Goal: Task Accomplishment & Management: Manage account settings

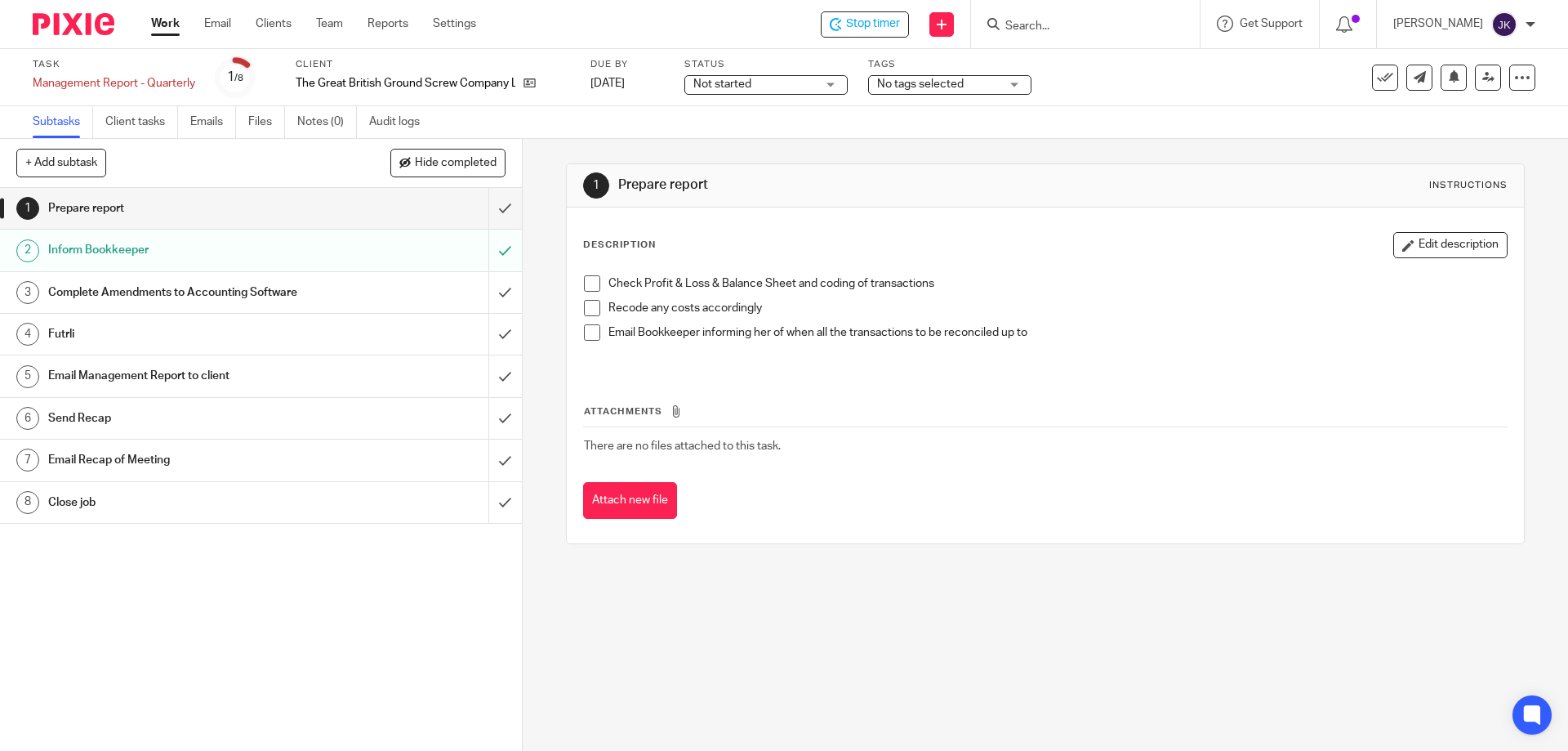
click at [589, 285] on span at bounding box center [592, 284] width 16 height 16
click at [589, 302] on span at bounding box center [592, 307] width 16 height 16
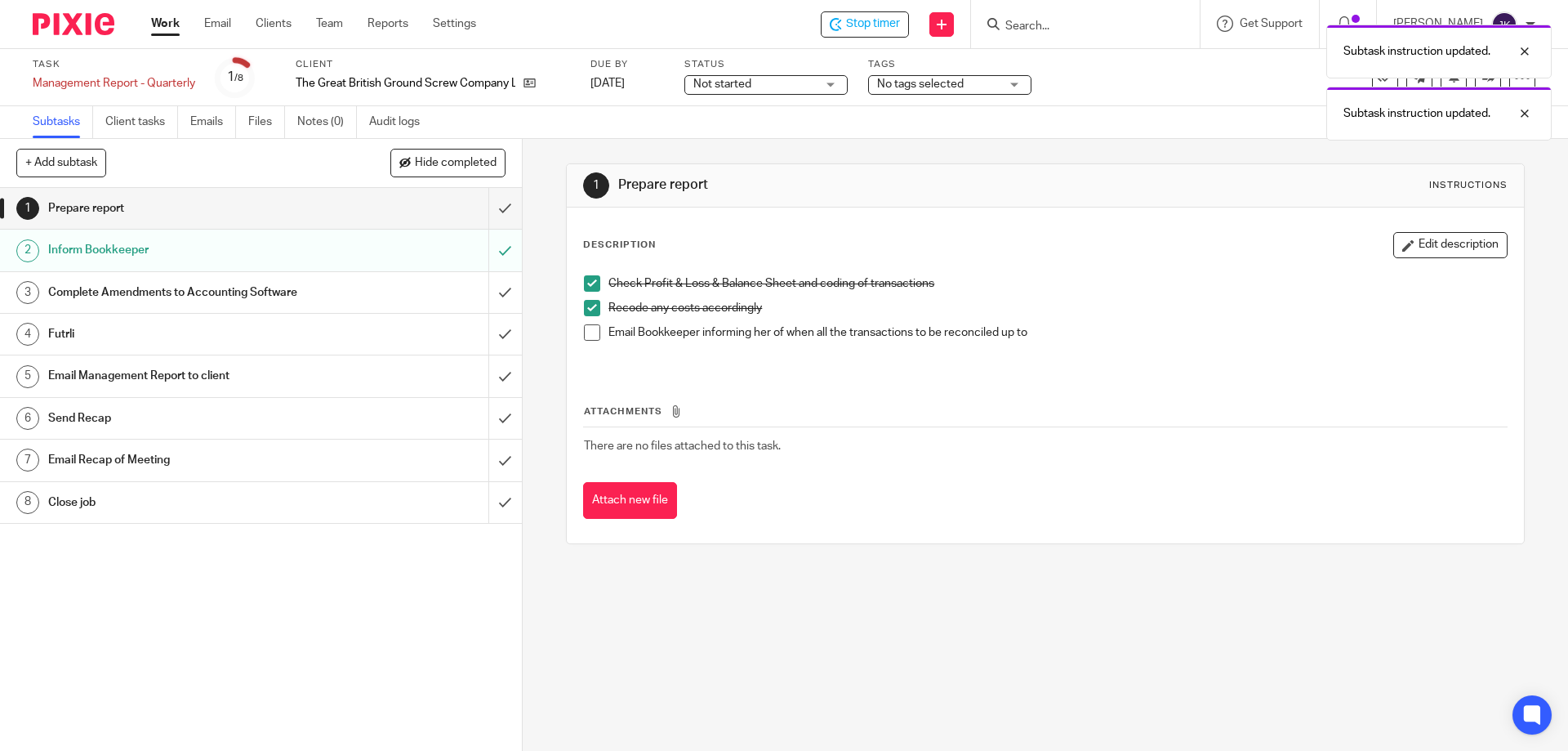
click at [589, 329] on span at bounding box center [592, 332] width 16 height 16
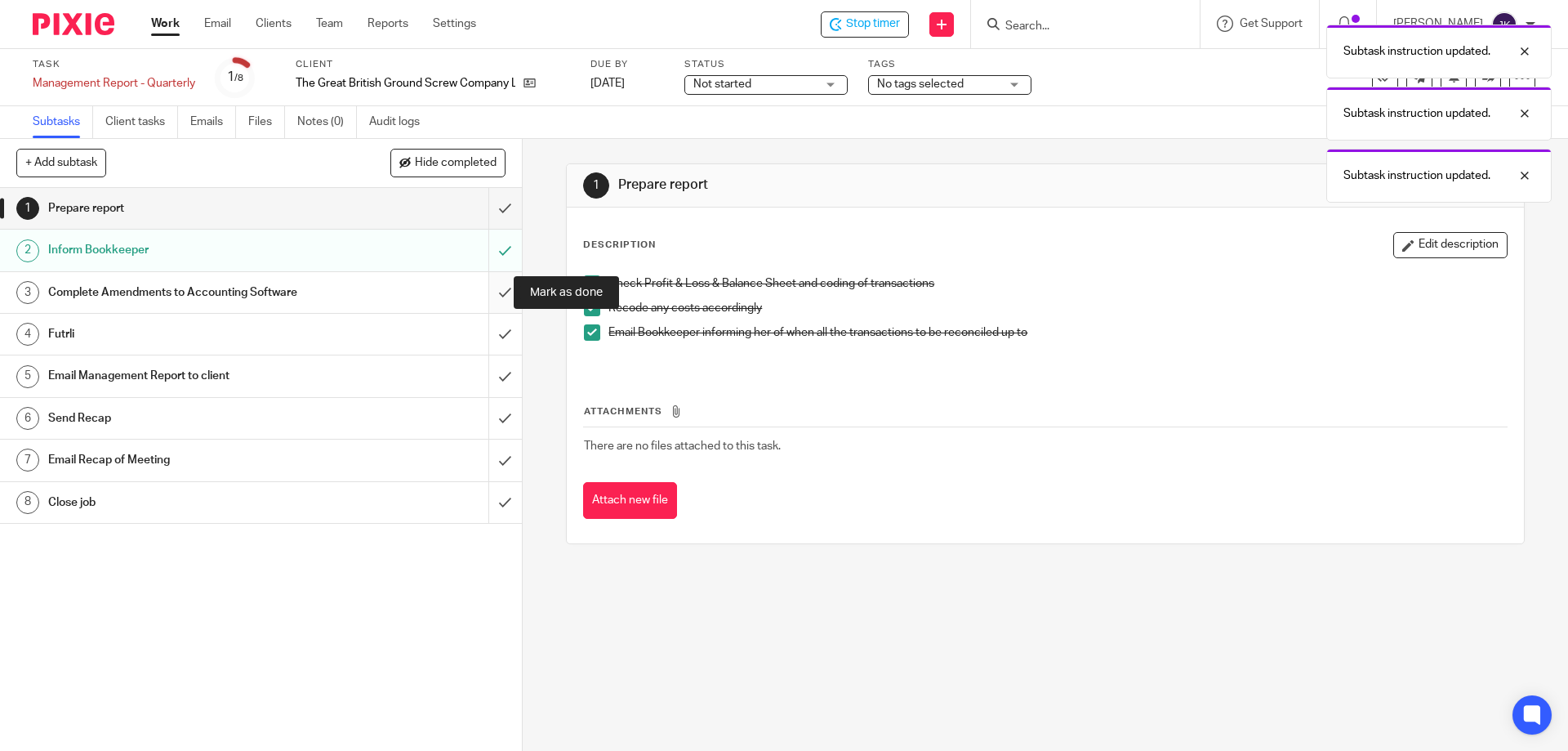
click at [484, 293] on input "submit" at bounding box center [261, 292] width 522 height 41
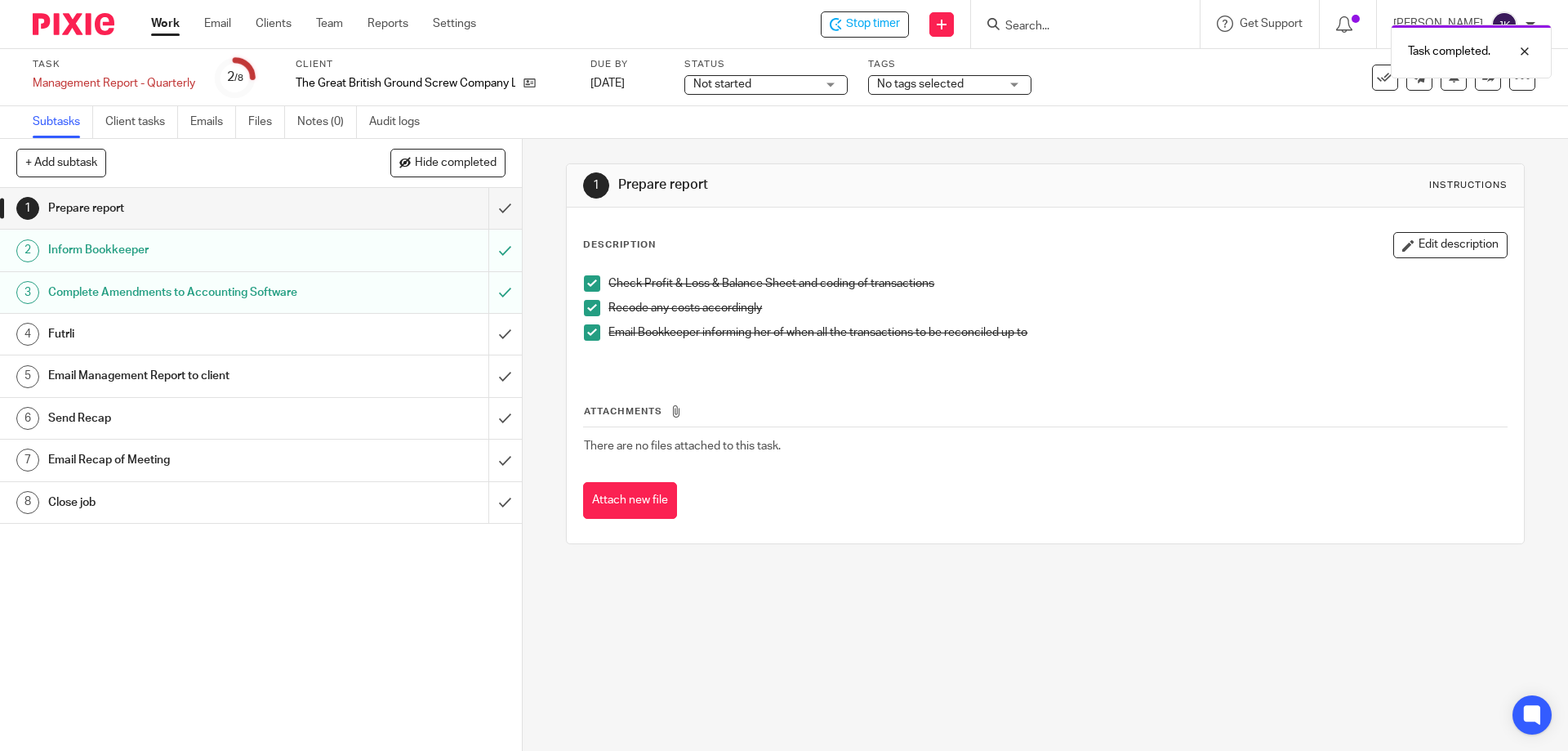
click at [360, 297] on div "Complete Amendments to Accounting Software" at bounding box center [261, 292] width 424 height 25
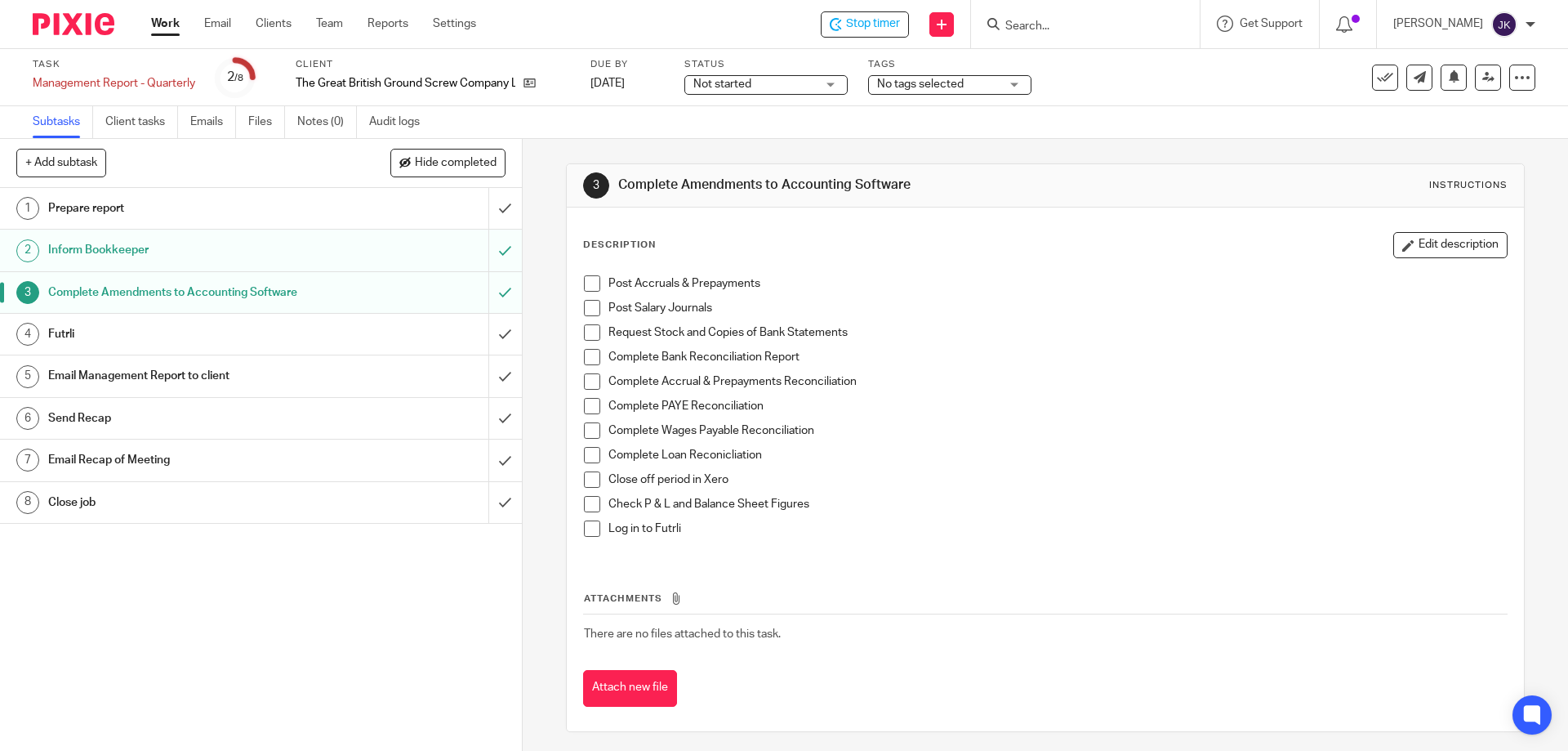
click at [424, 199] on div "Prepare report" at bounding box center [261, 209] width 424 height 25
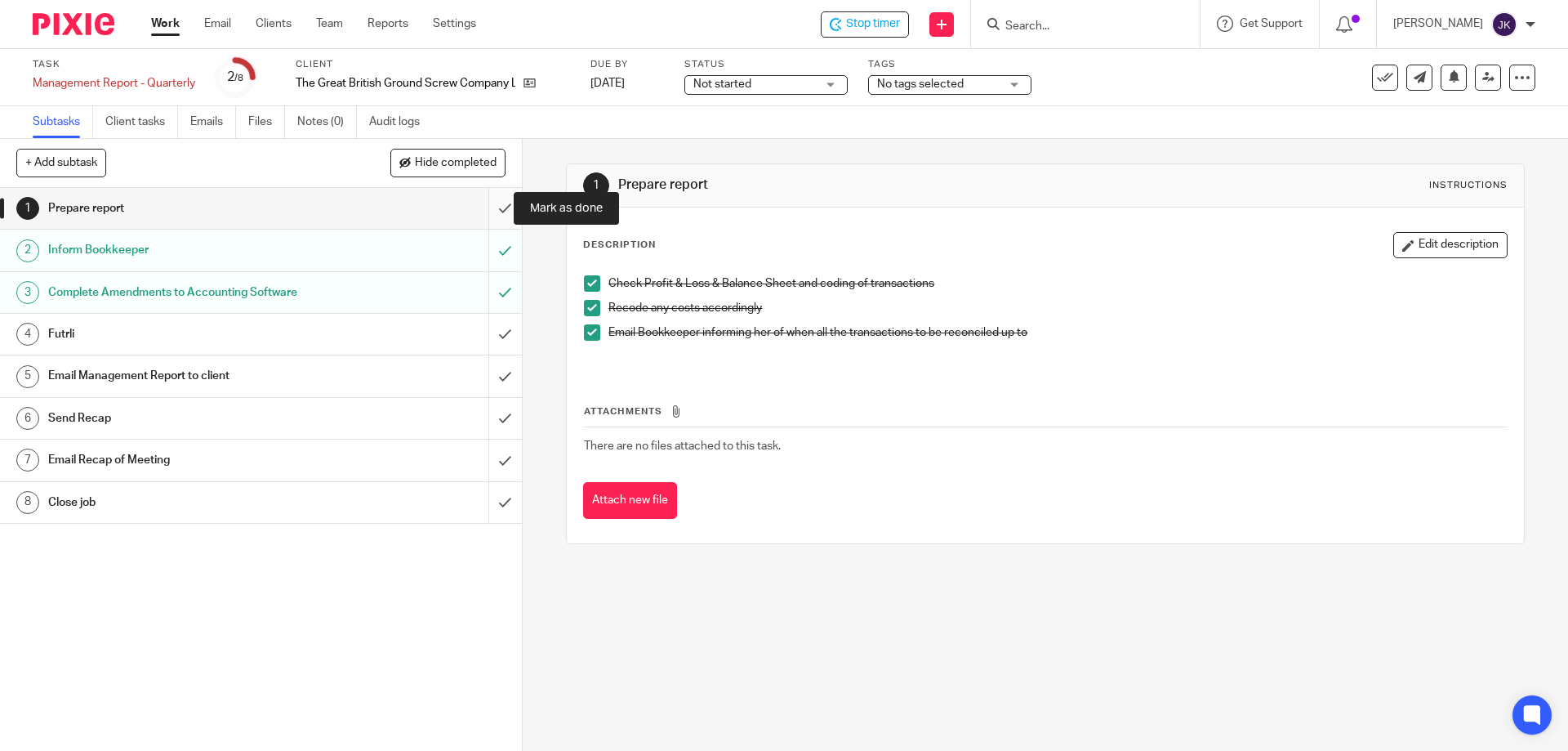
click at [503, 211] on input "submit" at bounding box center [261, 209] width 522 height 41
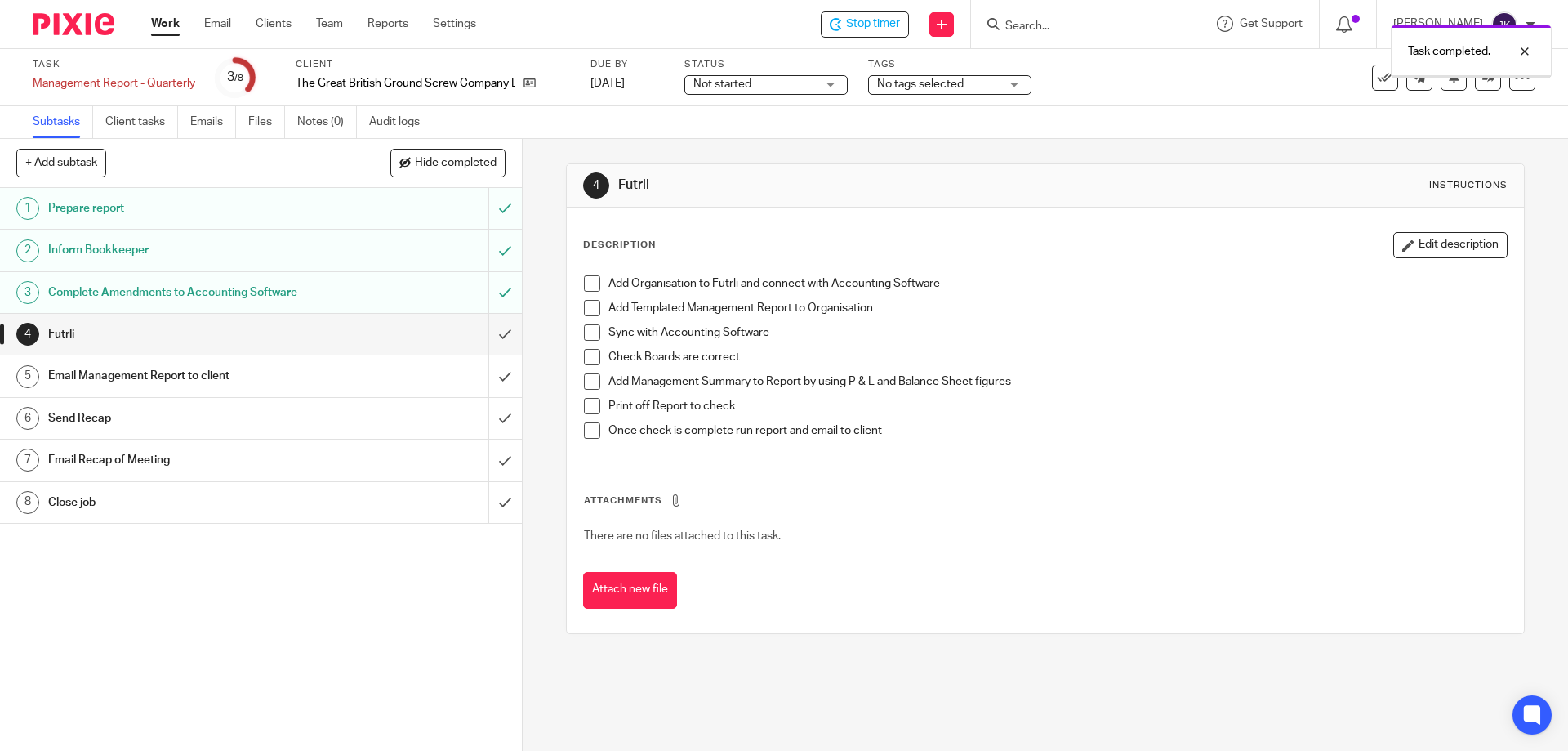
click at [412, 293] on div "Complete Amendments to Accounting Software" at bounding box center [261, 292] width 424 height 25
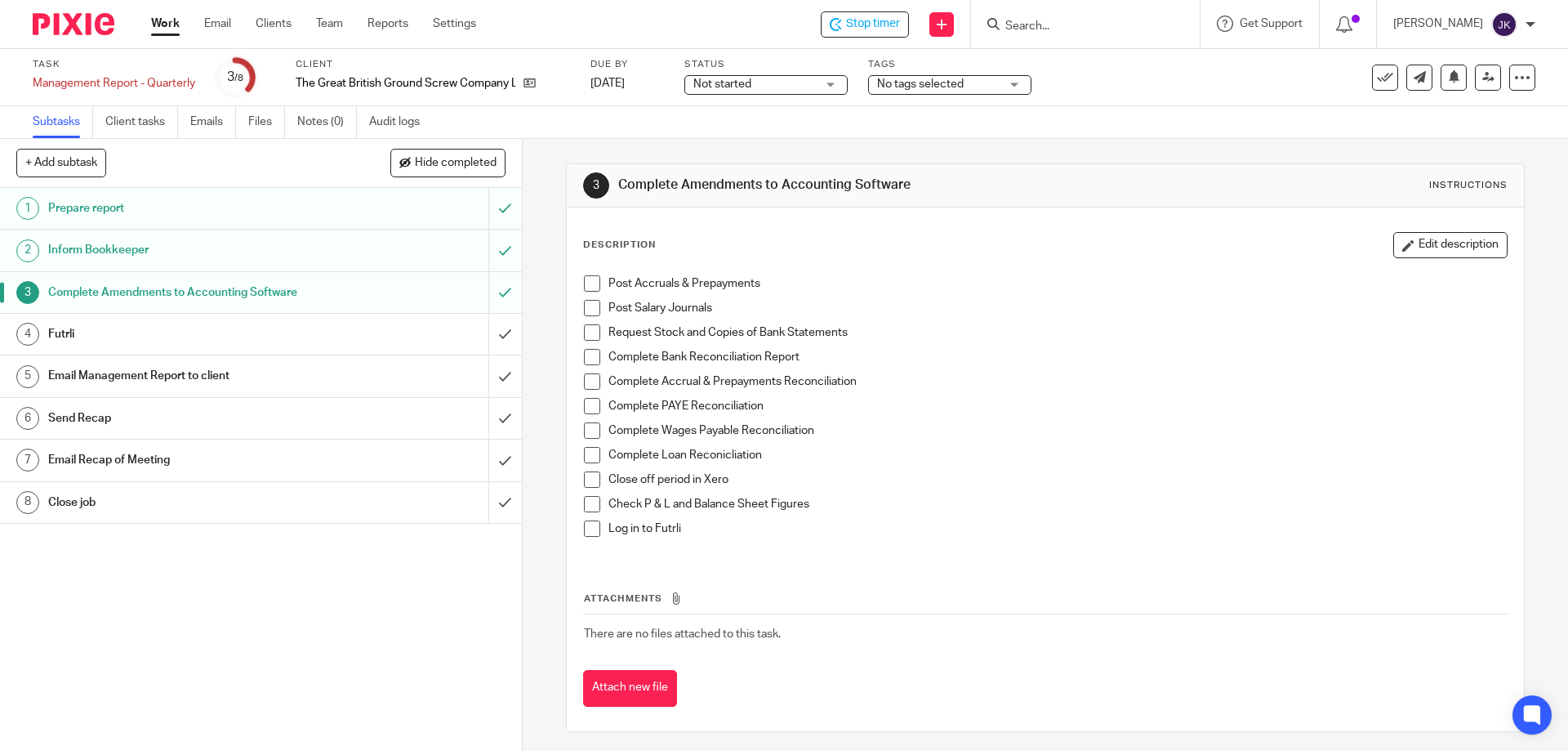
click at [587, 281] on span at bounding box center [592, 284] width 16 height 16
click at [587, 318] on li "Post Salary Journals" at bounding box center [1045, 312] width 922 height 25
click at [589, 308] on span at bounding box center [592, 307] width 16 height 16
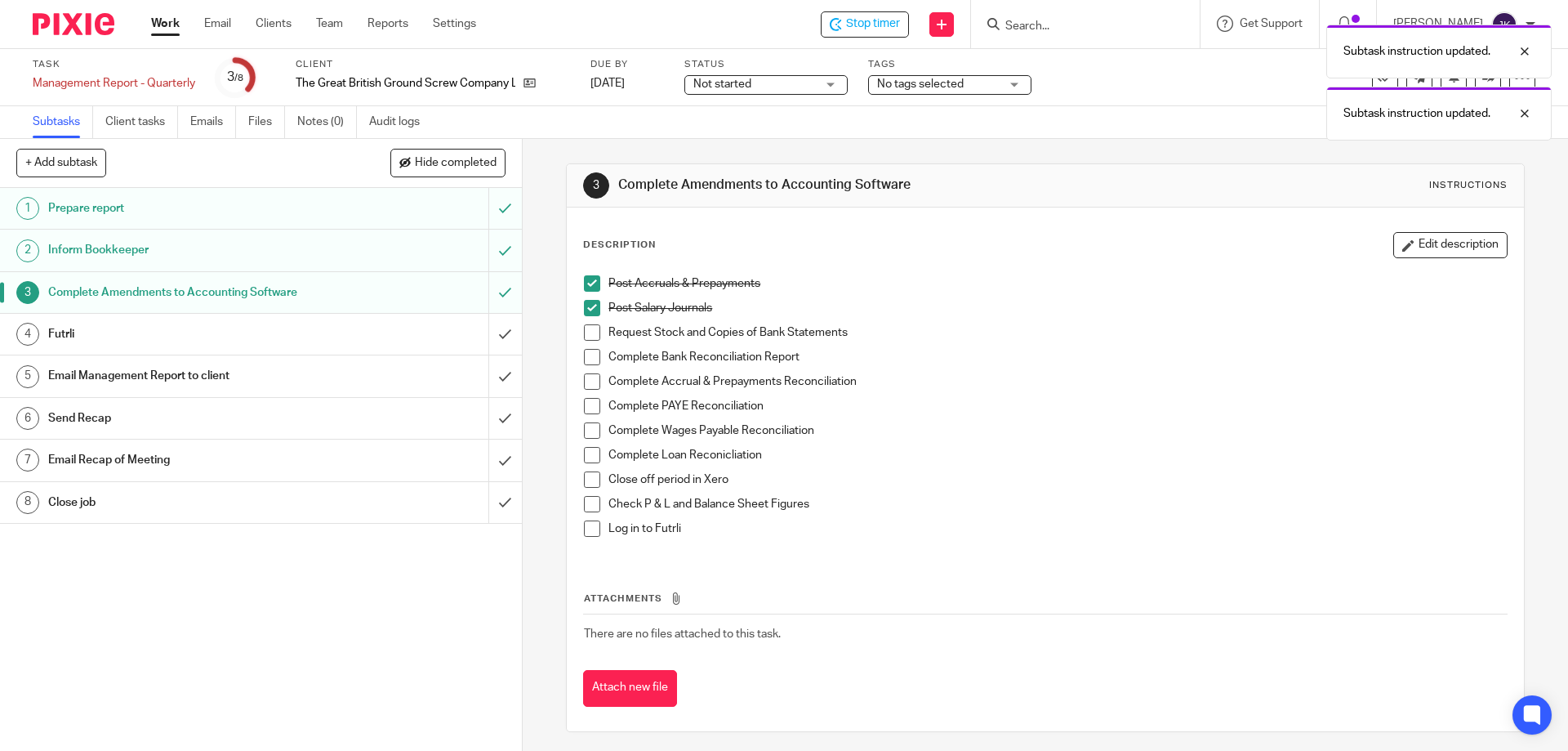
click at [591, 330] on span at bounding box center [592, 332] width 16 height 16
click at [585, 367] on li "Complete Bank Reconciliation Report" at bounding box center [1045, 361] width 922 height 25
click at [589, 354] on span at bounding box center [592, 357] width 16 height 16
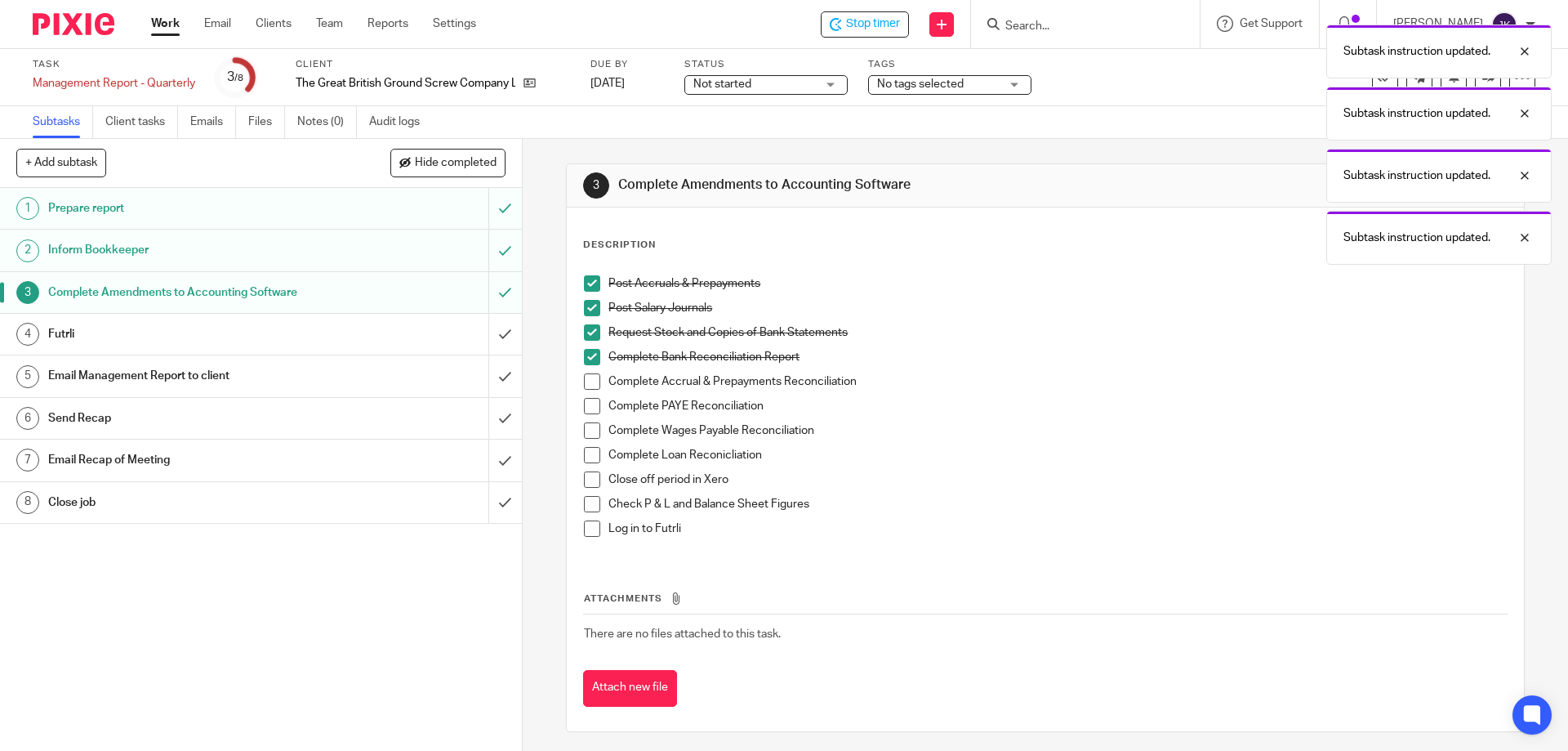
click at [584, 370] on li "Complete Bank Reconciliation Report" at bounding box center [1045, 361] width 922 height 25
click at [586, 376] on span at bounding box center [592, 381] width 16 height 16
drag, startPoint x: 587, startPoint y: 399, endPoint x: 584, endPoint y: 416, distance: 17.3
click at [587, 401] on span at bounding box center [592, 406] width 16 height 16
click at [584, 428] on span at bounding box center [592, 430] width 16 height 16
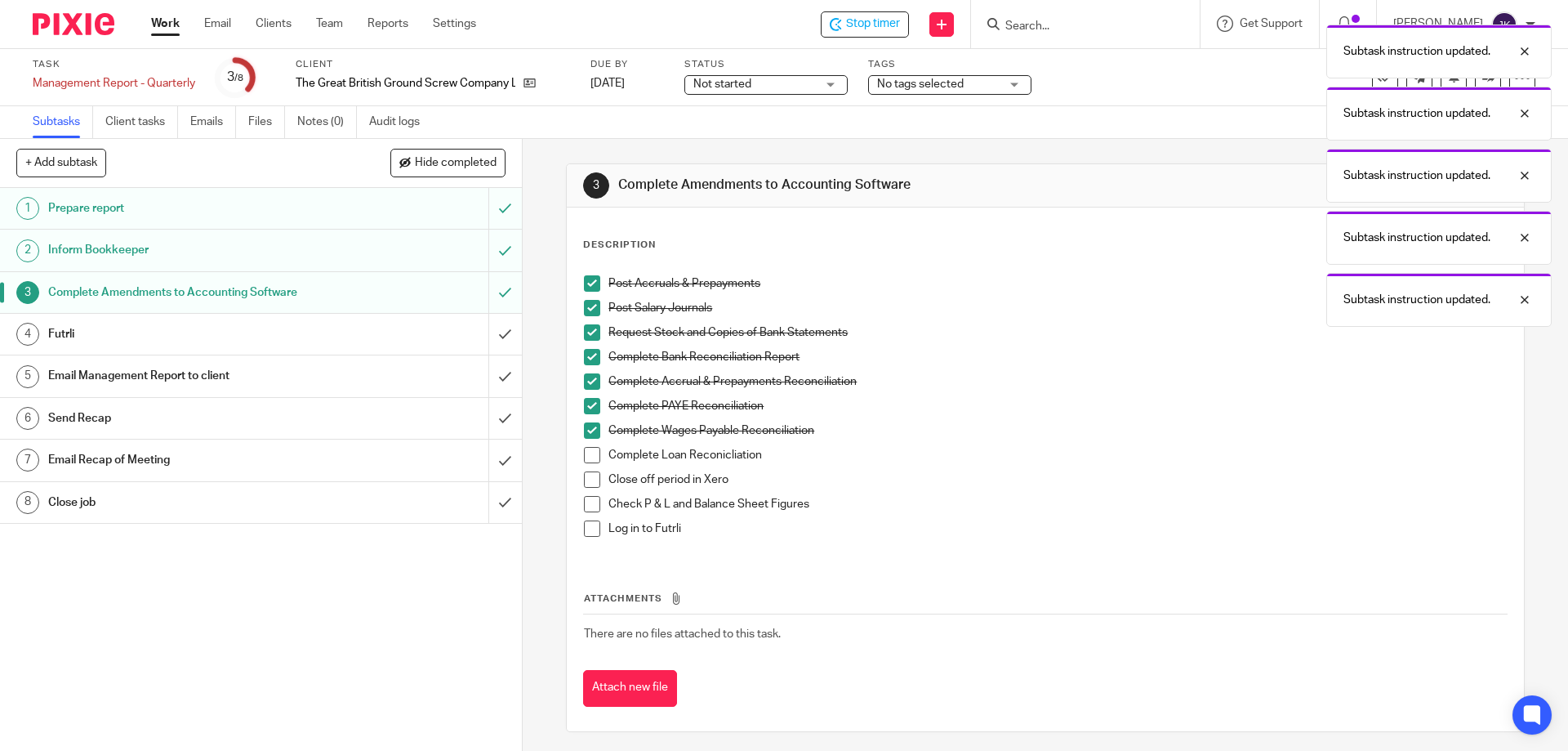
click at [584, 454] on span at bounding box center [592, 455] width 16 height 16
click at [595, 480] on span at bounding box center [592, 479] width 16 height 16
click at [584, 501] on span at bounding box center [592, 504] width 16 height 16
click at [589, 523] on span at bounding box center [592, 528] width 16 height 16
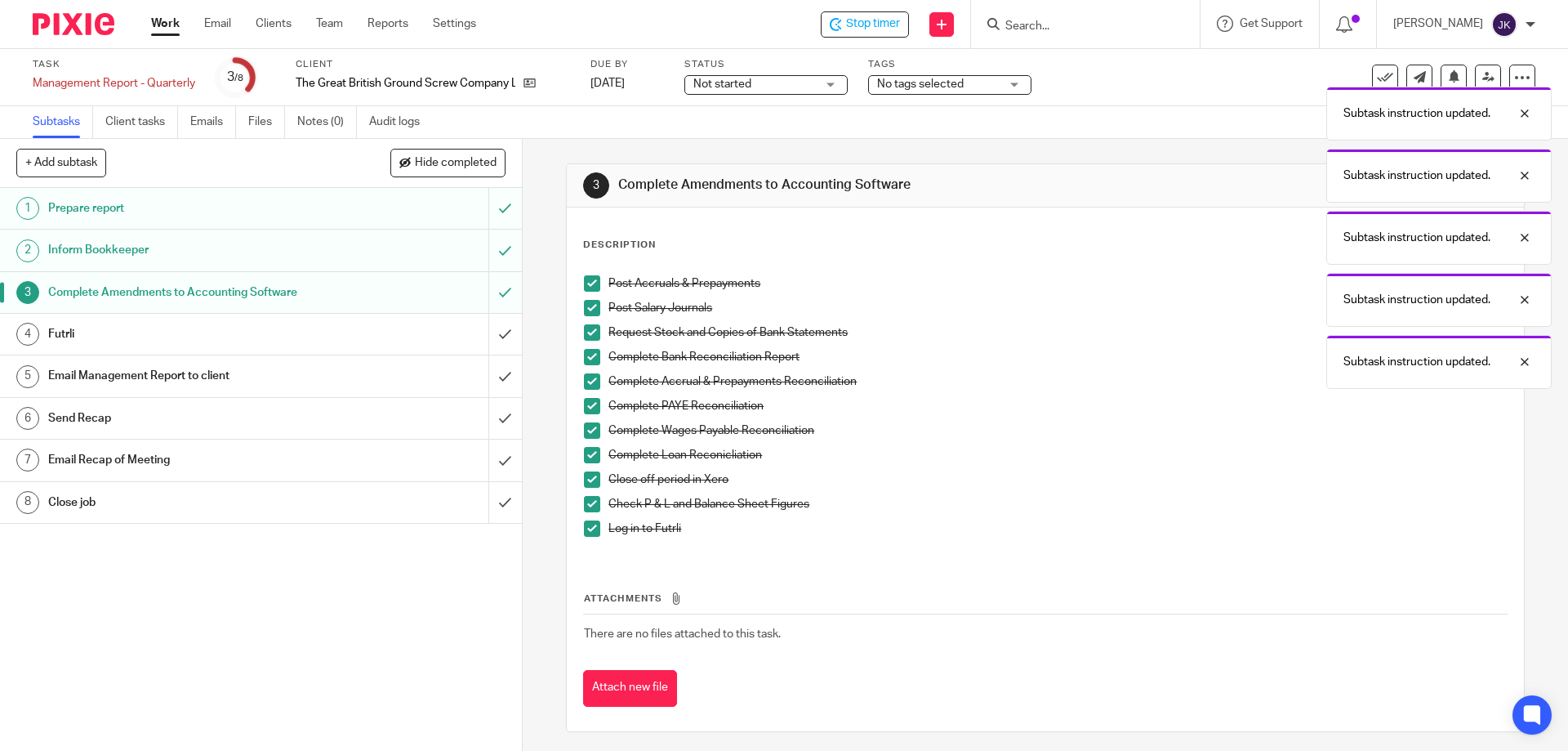
click at [352, 339] on div "Futrli" at bounding box center [261, 334] width 424 height 25
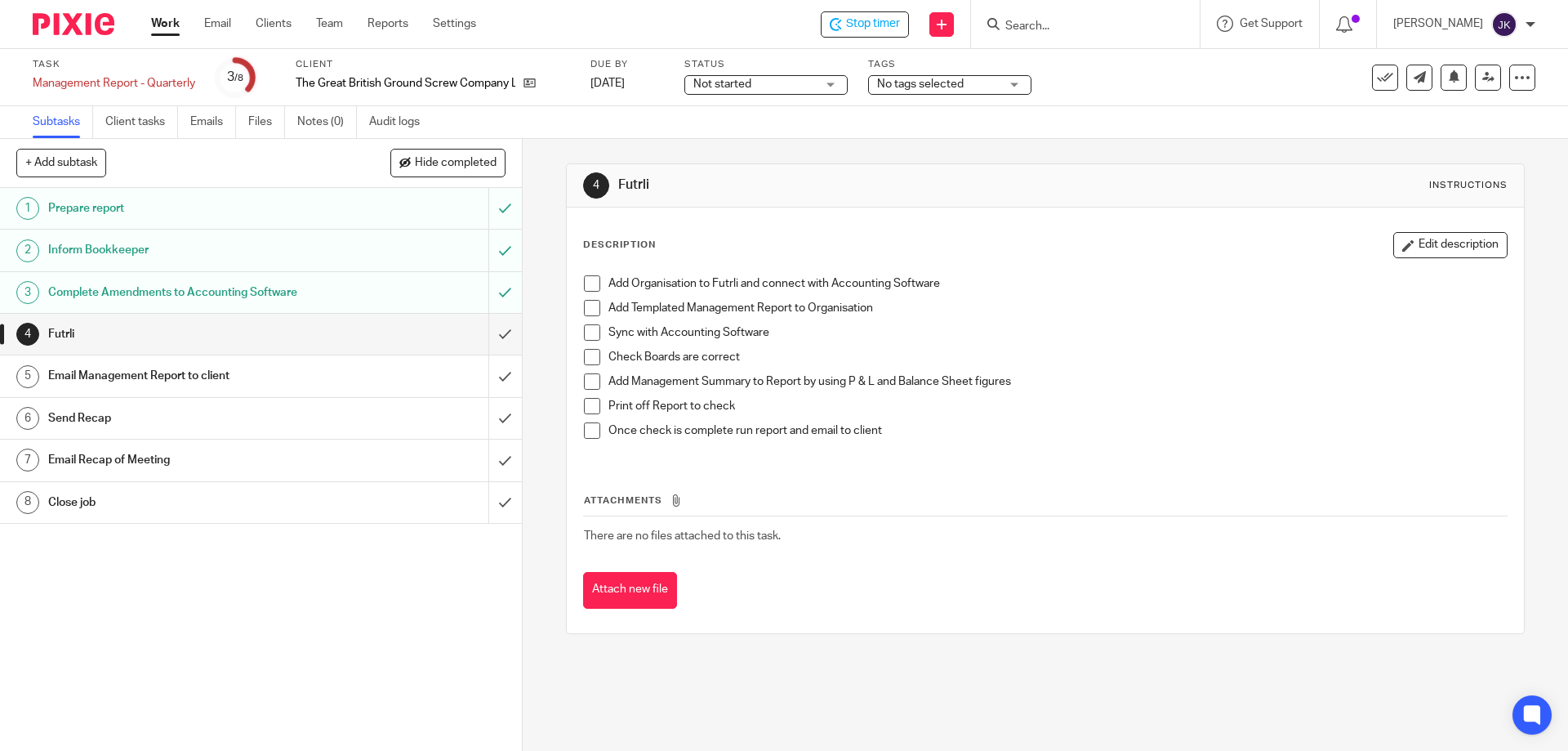
click at [590, 285] on span at bounding box center [592, 284] width 16 height 16
click at [595, 308] on span at bounding box center [592, 307] width 16 height 16
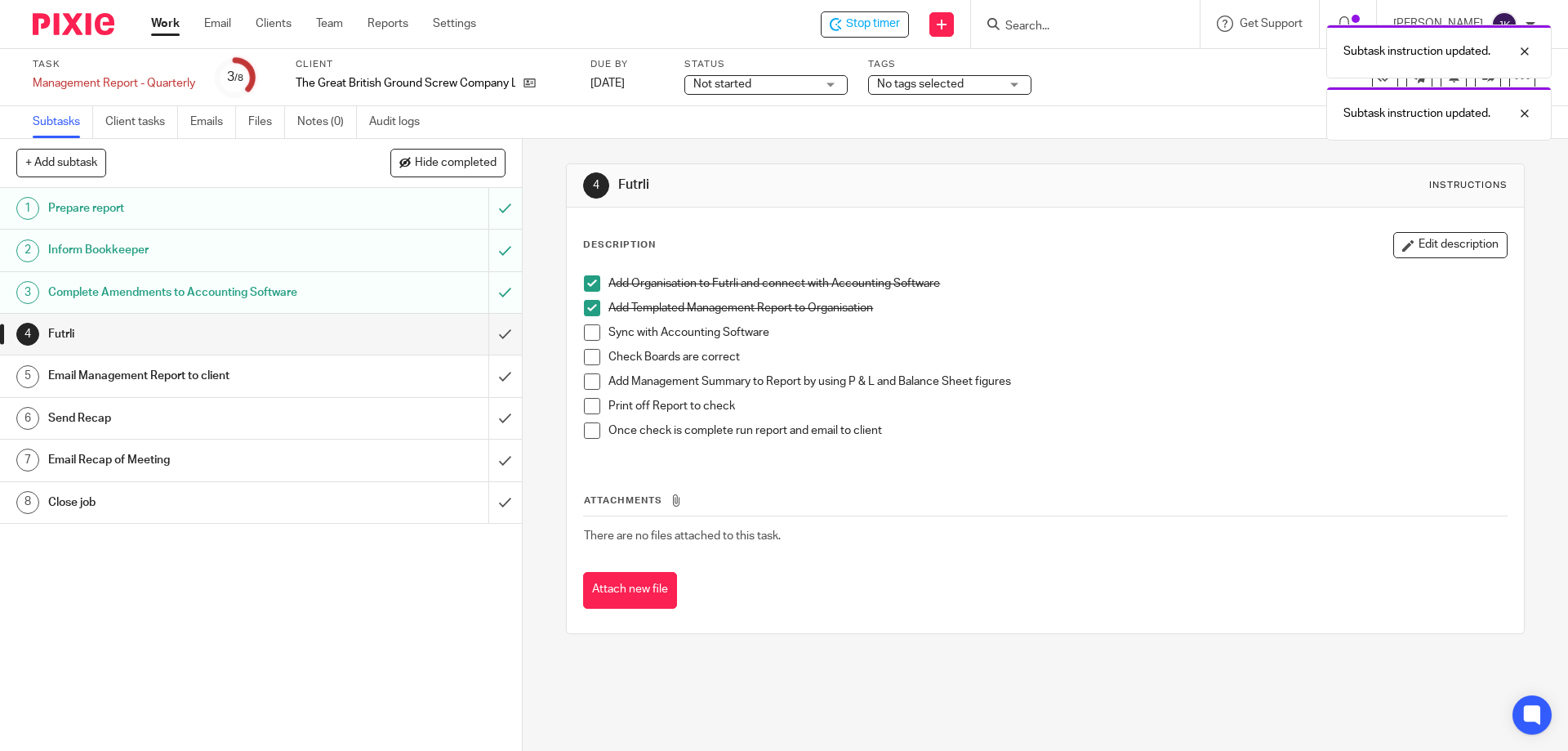
drag, startPoint x: 587, startPoint y: 330, endPoint x: 589, endPoint y: 339, distance: 9.2
click at [587, 330] on span at bounding box center [592, 332] width 16 height 16
click at [589, 359] on span at bounding box center [592, 357] width 16 height 16
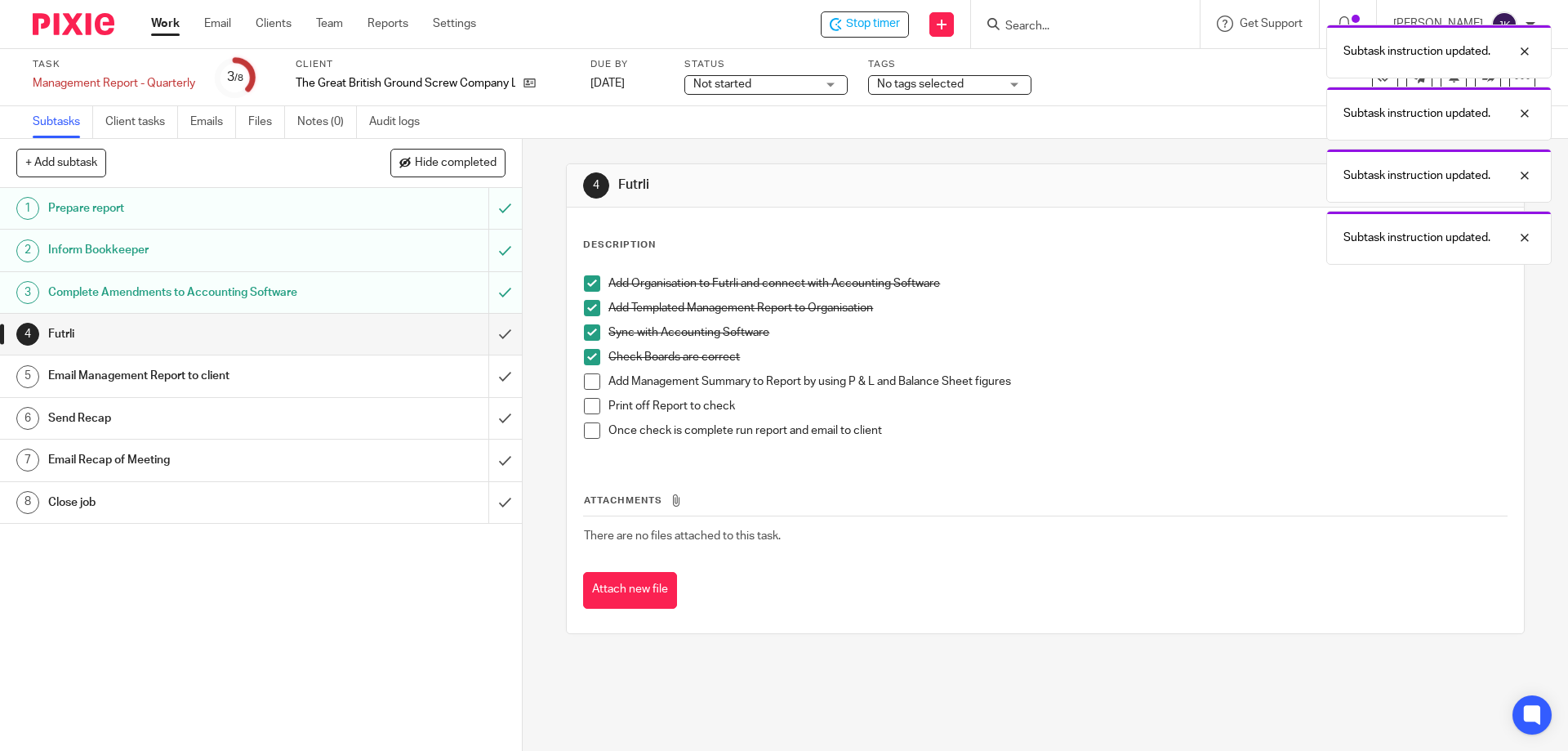
click at [584, 383] on span at bounding box center [592, 381] width 16 height 16
click at [584, 406] on span at bounding box center [592, 406] width 16 height 16
click at [587, 425] on span at bounding box center [592, 430] width 16 height 16
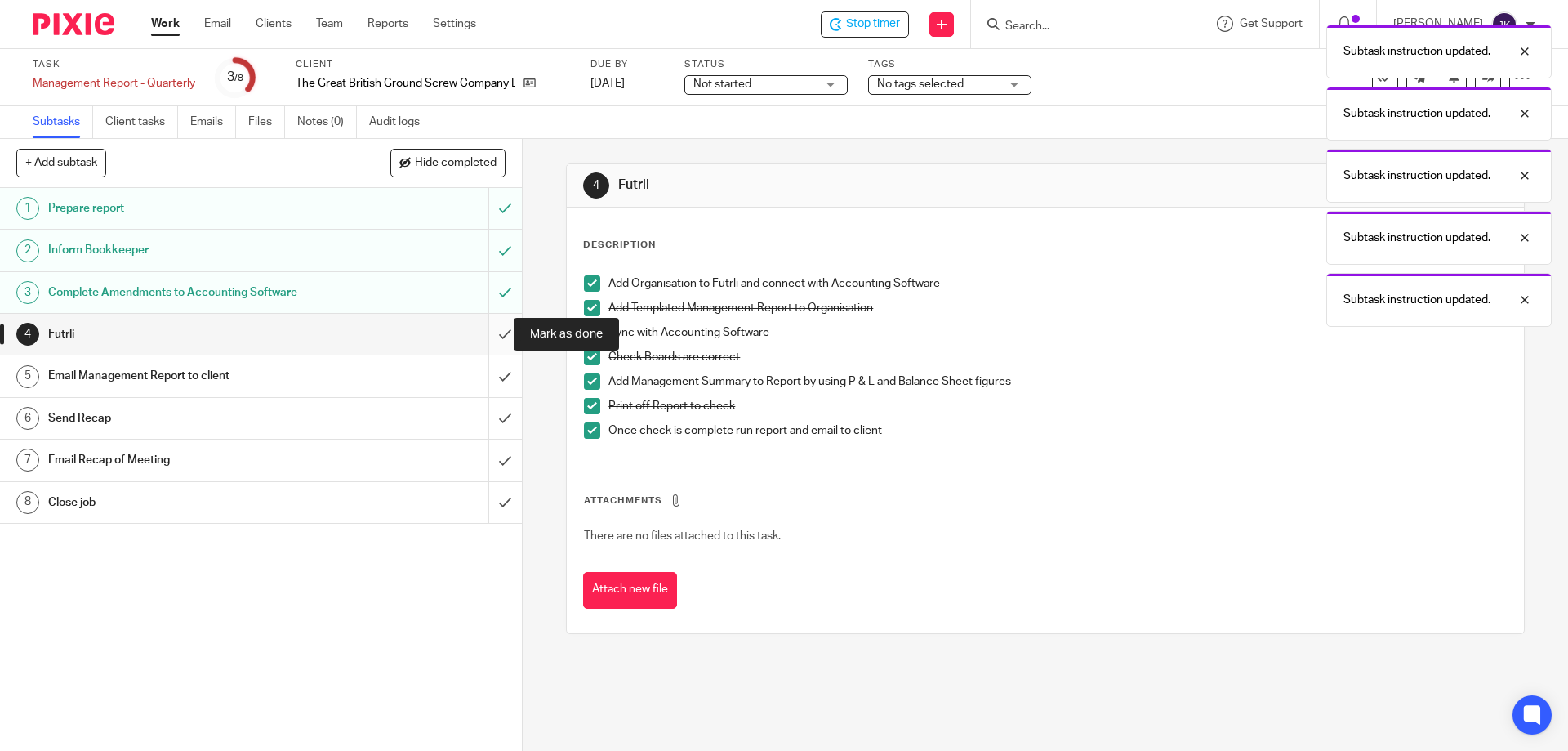
click at [490, 330] on input "submit" at bounding box center [261, 334] width 522 height 41
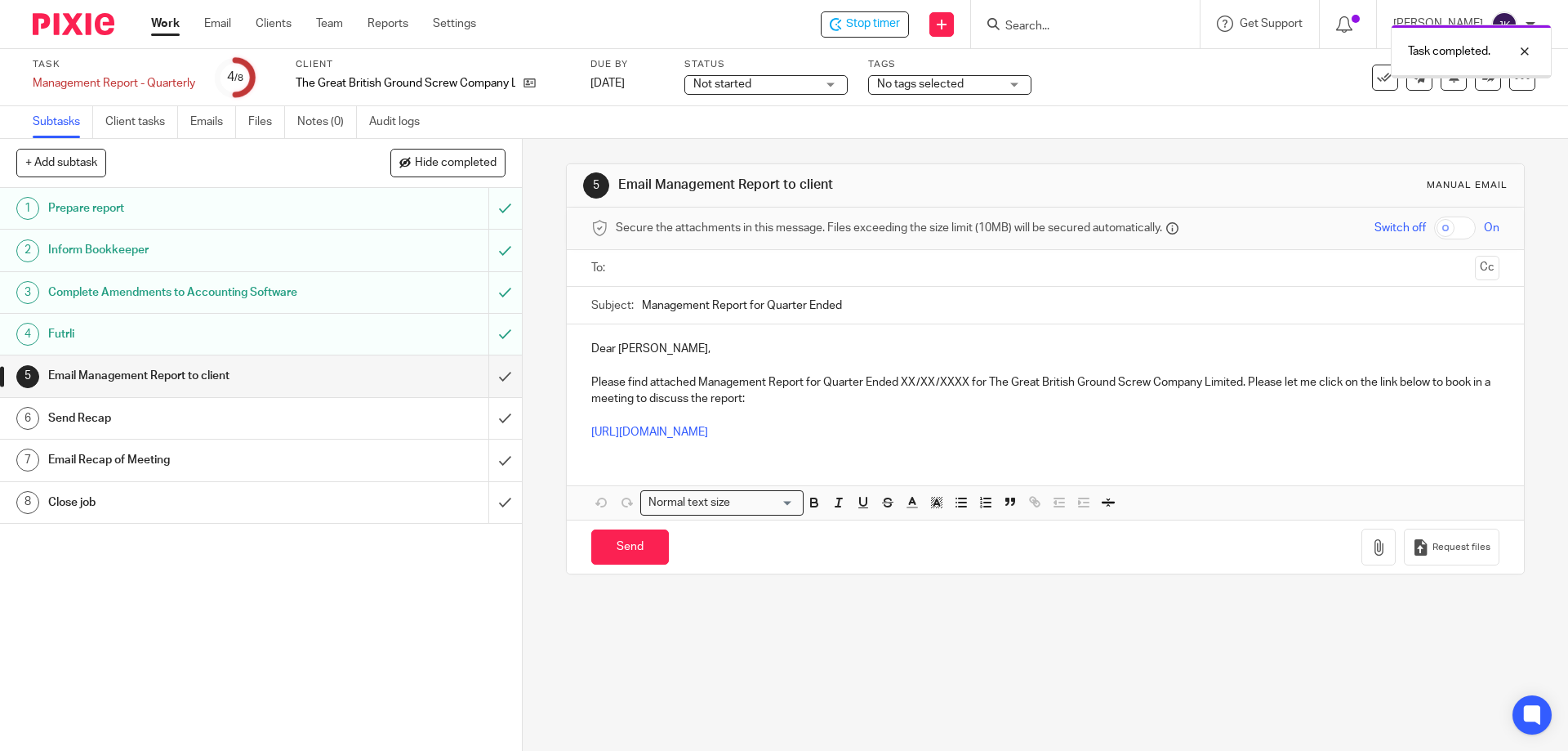
click at [640, 262] on input "text" at bounding box center [1045, 268] width 846 height 19
drag, startPoint x: 732, startPoint y: 353, endPoint x: 738, endPoint y: 341, distance: 13.4
click at [825, 268] on input "text" at bounding box center [1113, 270] width 709 height 32
click at [892, 312] on input "Management Report for Quarter Ended" at bounding box center [1071, 309] width 857 height 37
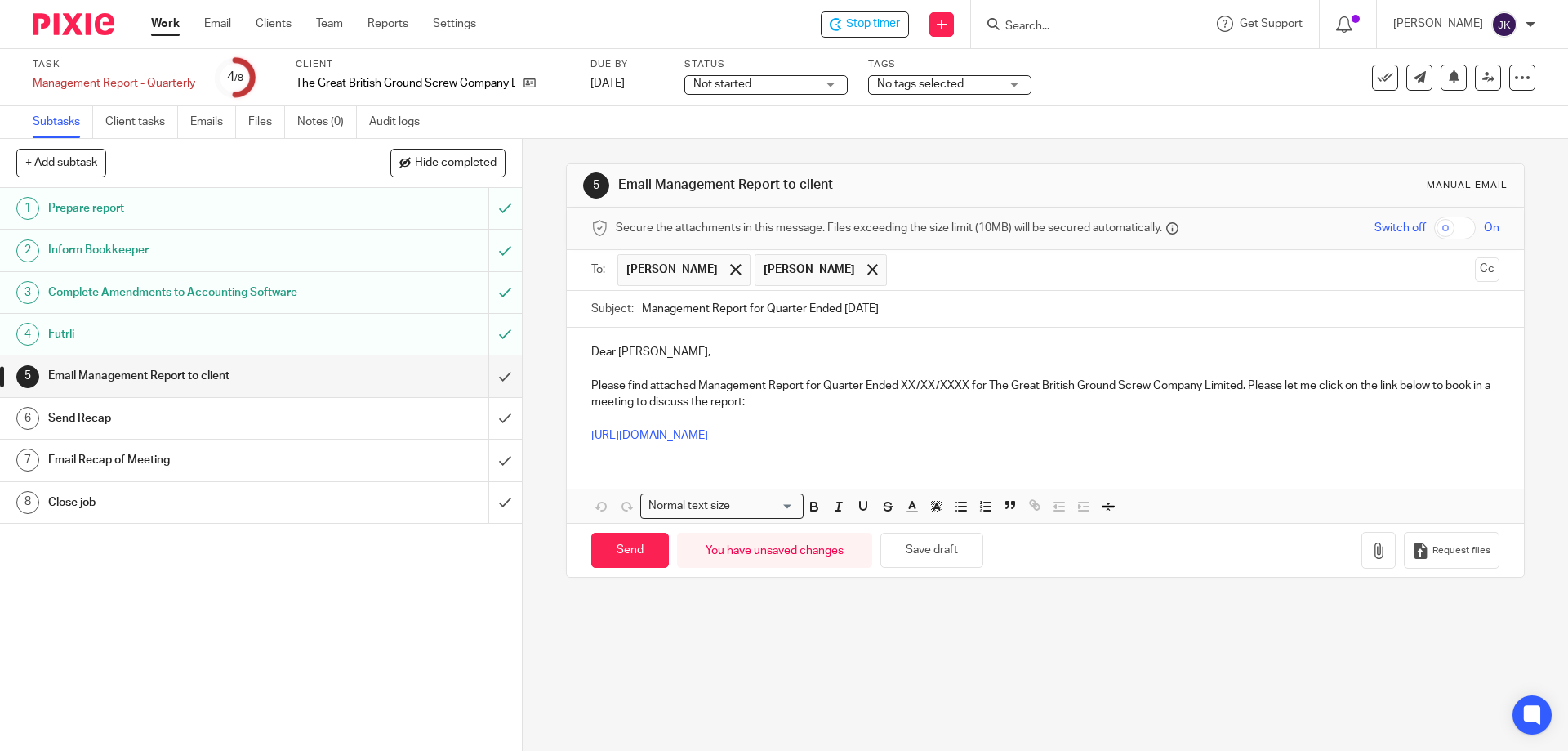
type input "Management Report for Quarter Ended July 2025"
drag, startPoint x: 900, startPoint y: 383, endPoint x: 967, endPoint y: 387, distance: 67.1
click at [967, 387] on p "Please find attached Management Report for Quarter Ended XX/XX/XXXX for The Gre…" at bounding box center [1044, 394] width 907 height 34
click at [1227, 383] on p "Please find attached Management Report for Quarter Ended July 2025 for The Grea…" at bounding box center [1044, 394] width 907 height 34
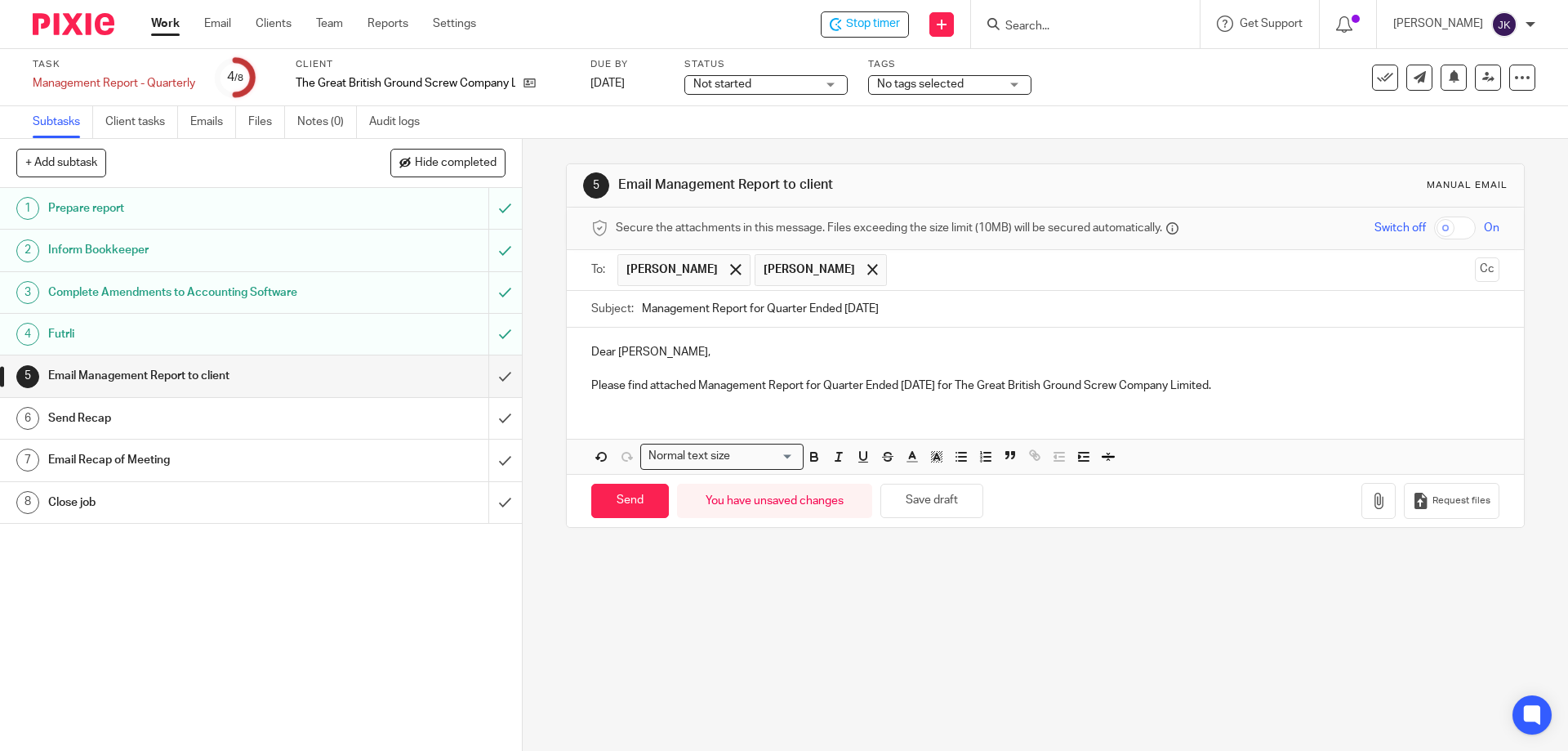
click at [640, 352] on p "Dear Peter," at bounding box center [1044, 352] width 907 height 16
click at [1266, 373] on p at bounding box center [1044, 369] width 907 height 16
click at [1361, 503] on button "button" at bounding box center [1378, 501] width 34 height 37
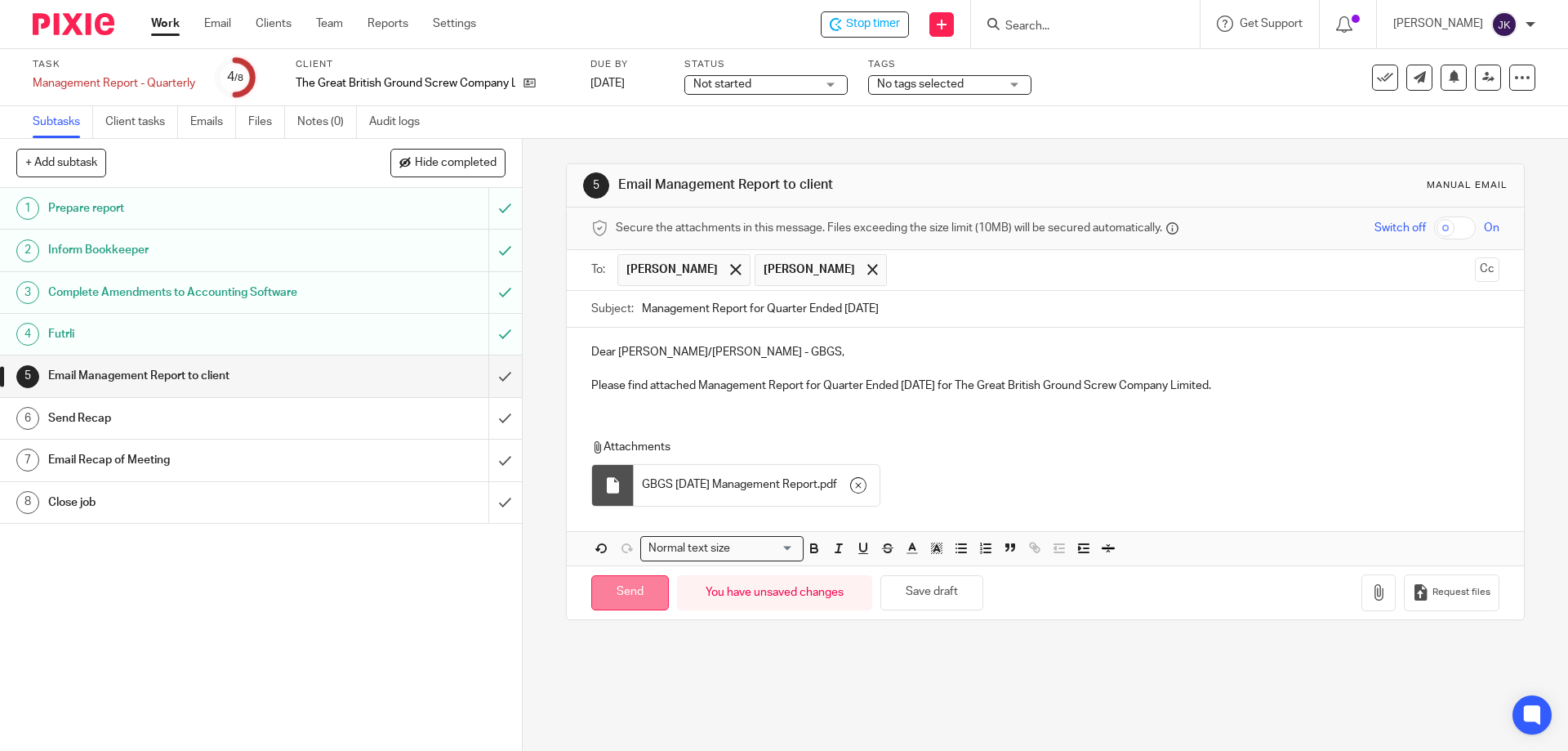
click at [608, 591] on input "Send" at bounding box center [630, 593] width 78 height 35
type input "Sent"
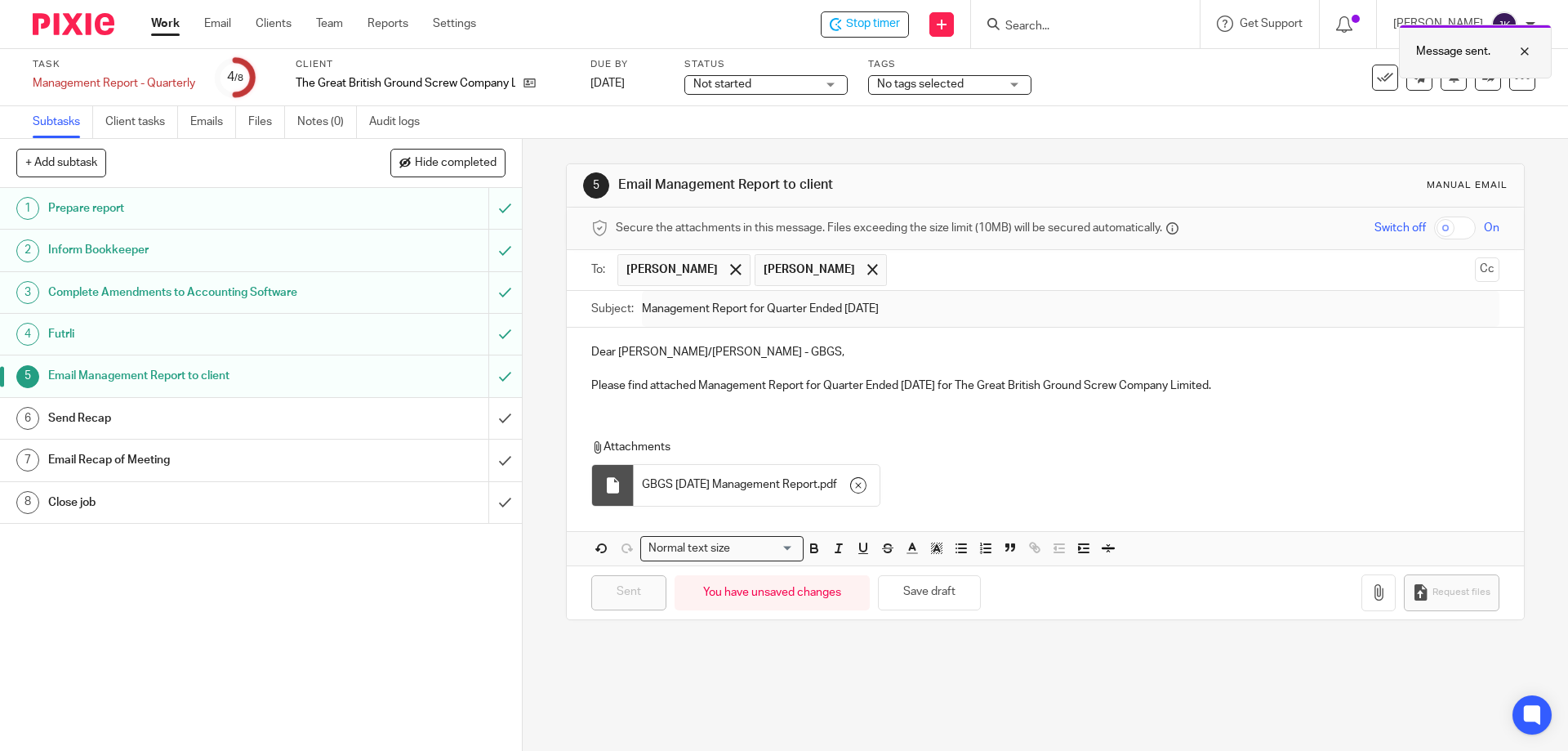
click at [1536, 58] on div "Message sent." at bounding box center [1475, 51] width 153 height 54
click at [252, 126] on link "Files" at bounding box center [267, 122] width 37 height 32
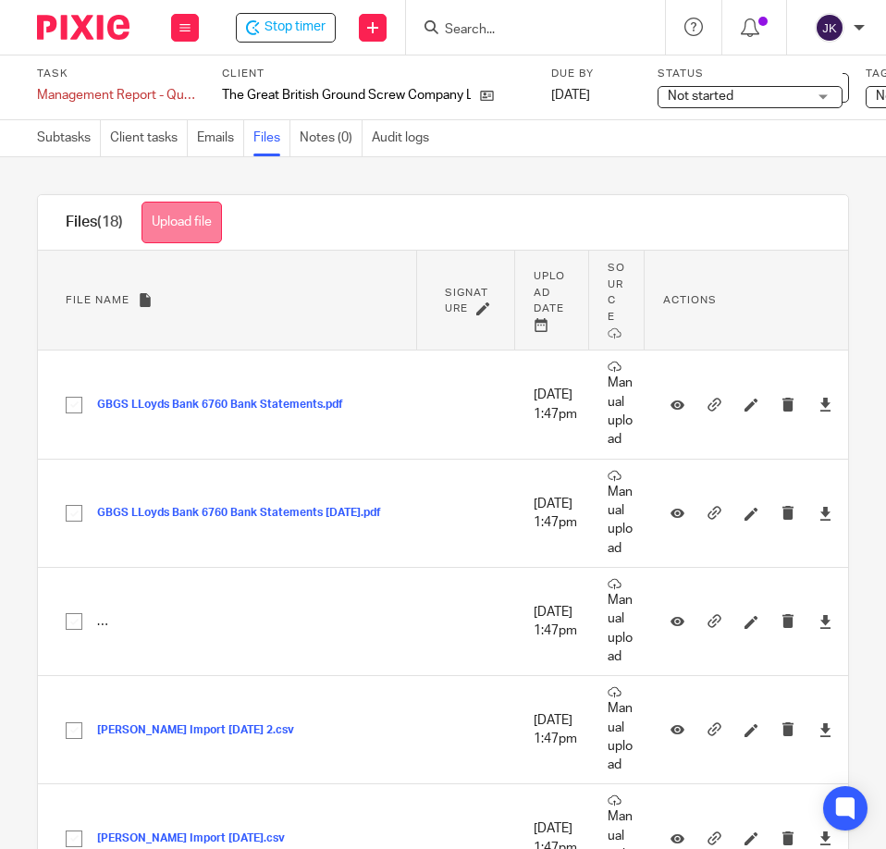
click at [177, 209] on button "Upload file" at bounding box center [181, 223] width 80 height 42
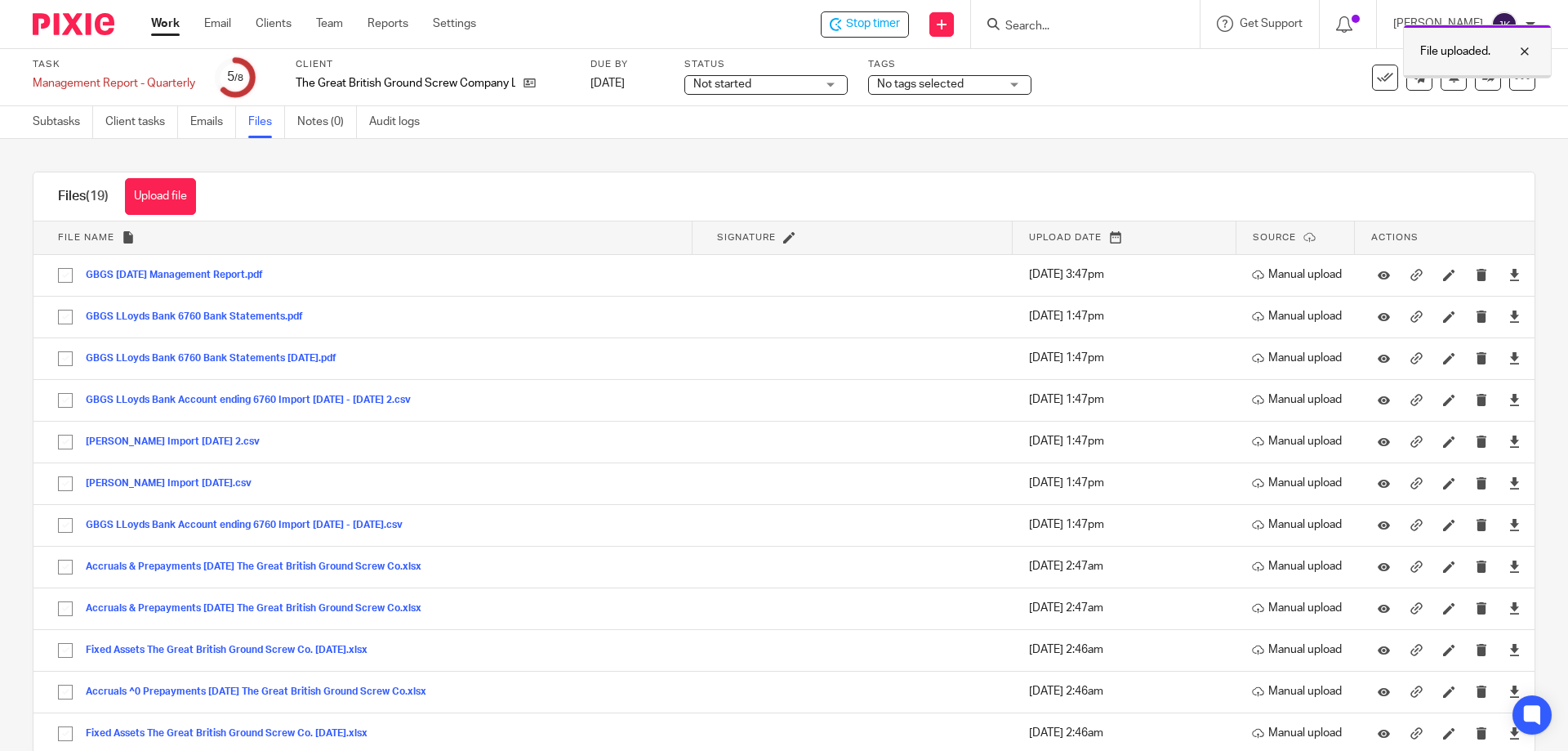
click at [782, 49] on div "File uploaded." at bounding box center [1477, 51] width 148 height 54
click at [782, 27] on span "Stop timer" at bounding box center [873, 24] width 54 height 17
click at [64, 123] on link "Subtasks" at bounding box center [63, 122] width 60 height 32
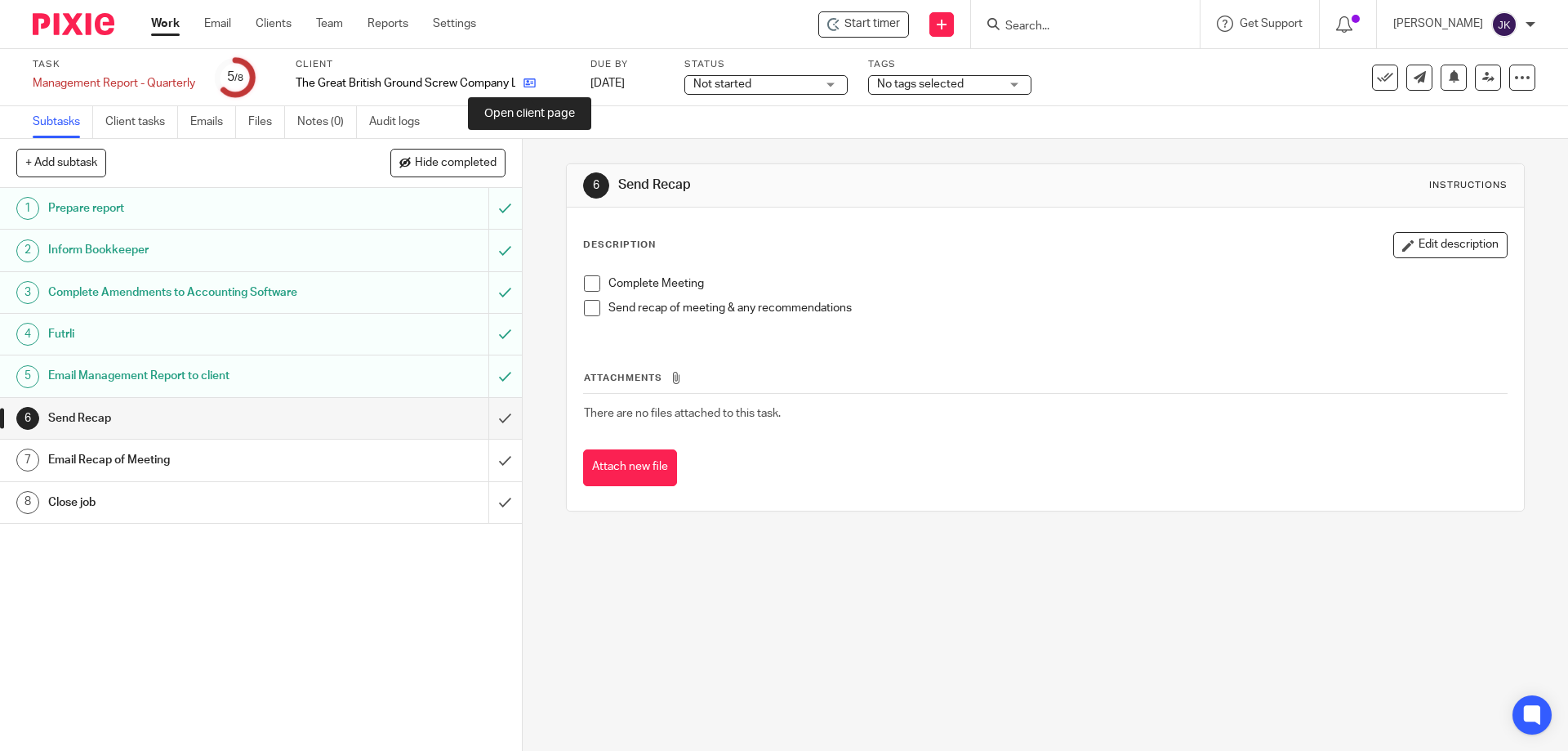
click at [534, 83] on icon at bounding box center [530, 83] width 12 height 12
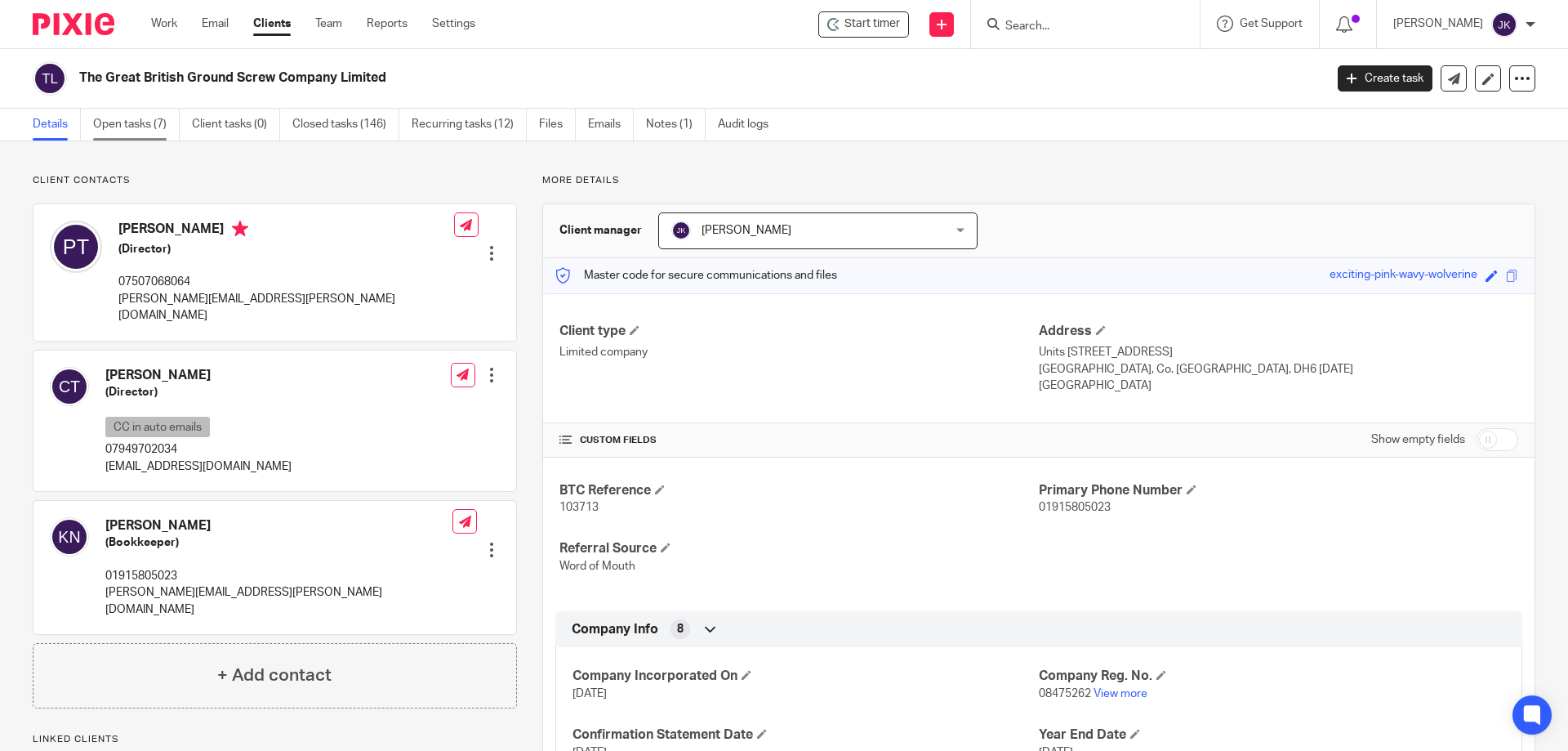
click at [142, 124] on link "Open tasks (7)" at bounding box center [136, 125] width 87 height 32
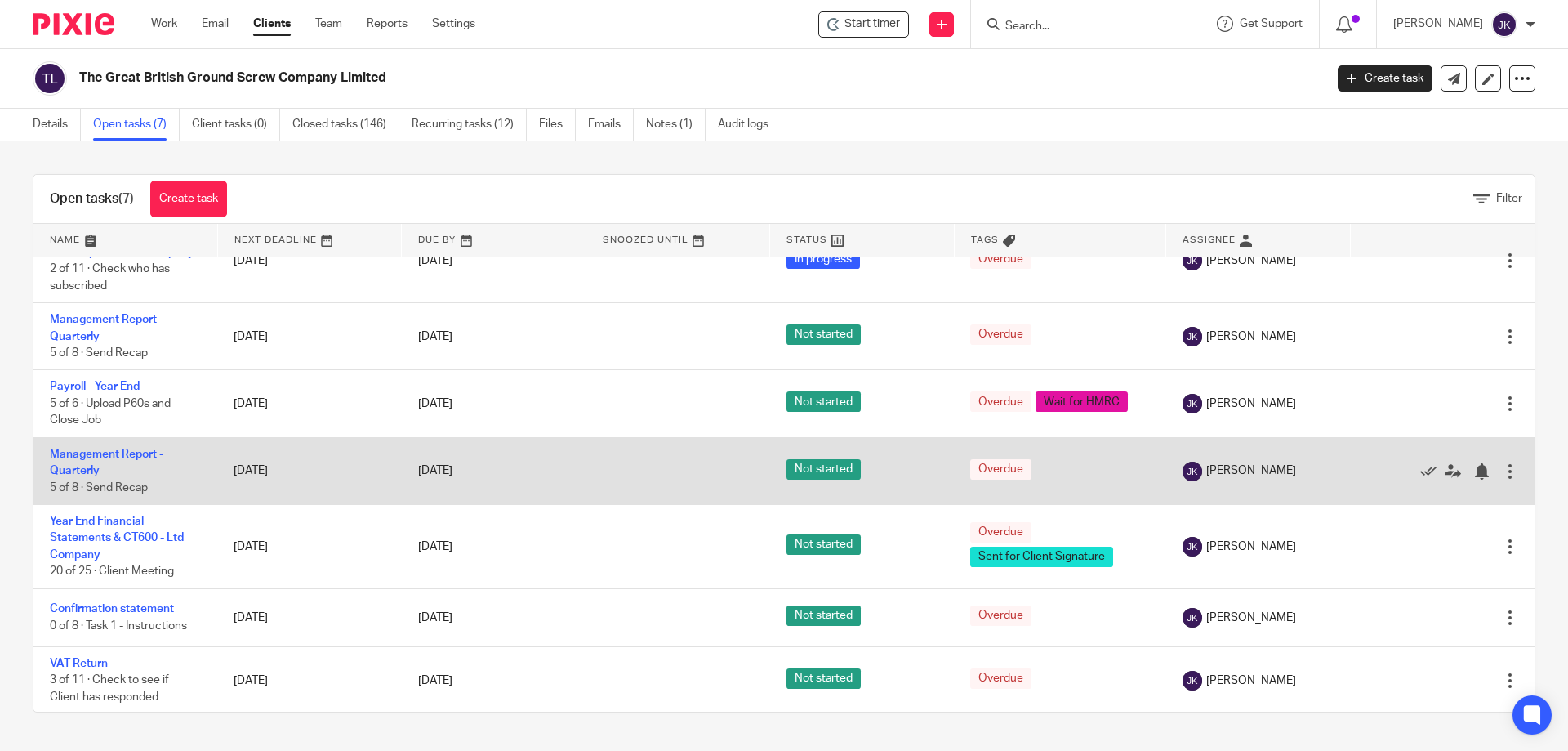
scroll to position [57, 0]
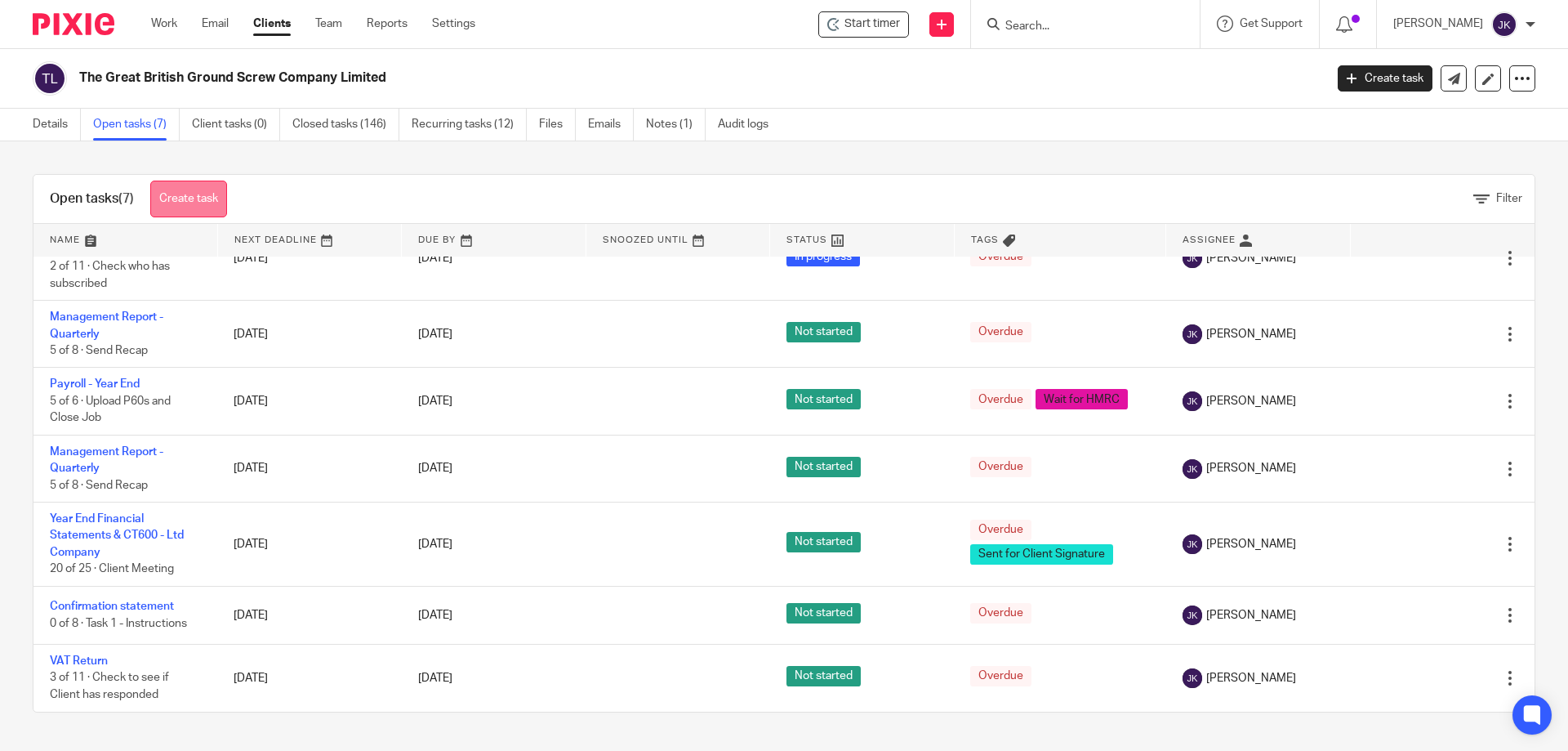
click at [205, 198] on link "Create task" at bounding box center [188, 199] width 77 height 37
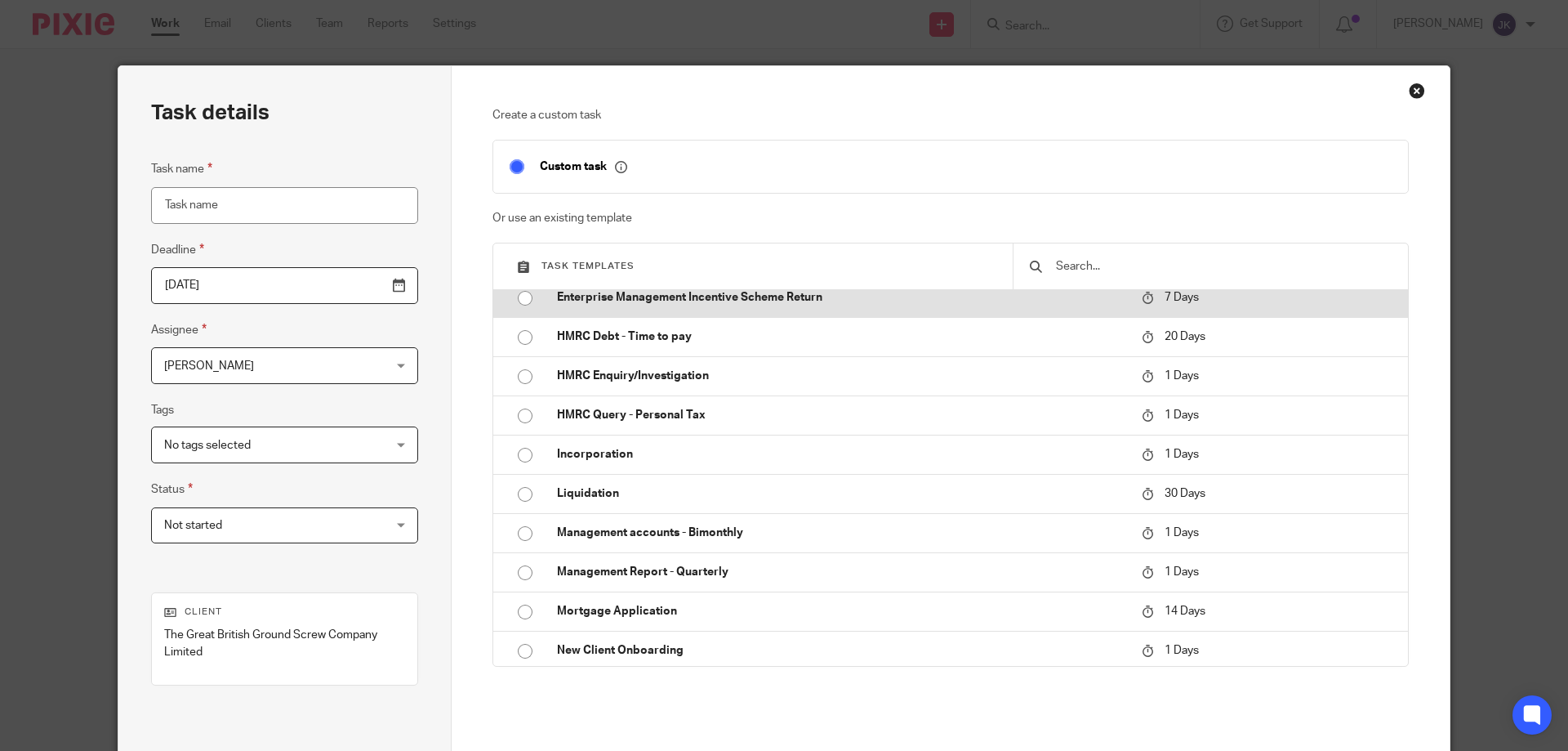
scroll to position [425, 0]
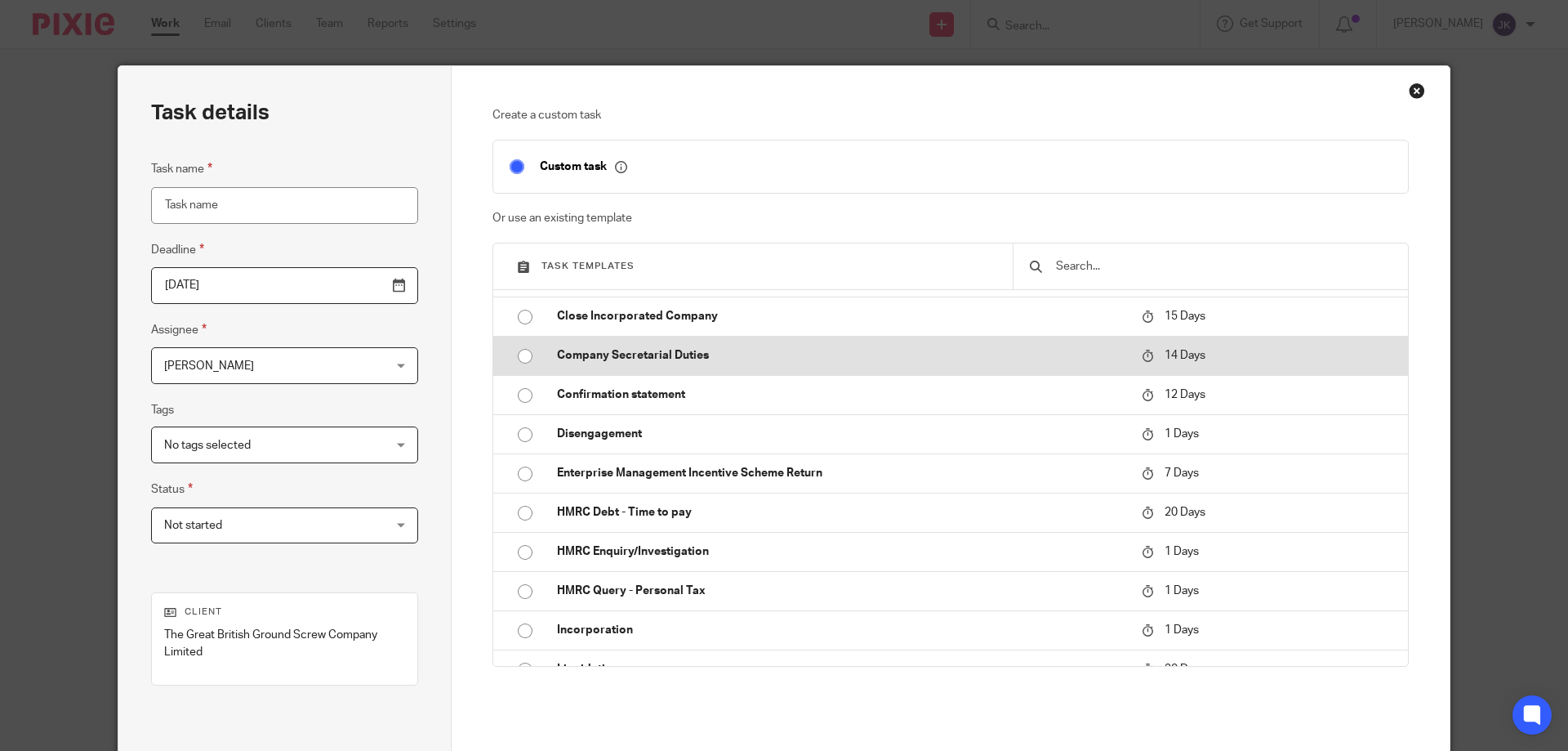
click at [631, 352] on p "Company Secretarial Duties" at bounding box center [840, 355] width 568 height 16
type input "2025-10-02"
type input "Company Secretarial Duties"
checkbox input "false"
radio input "true"
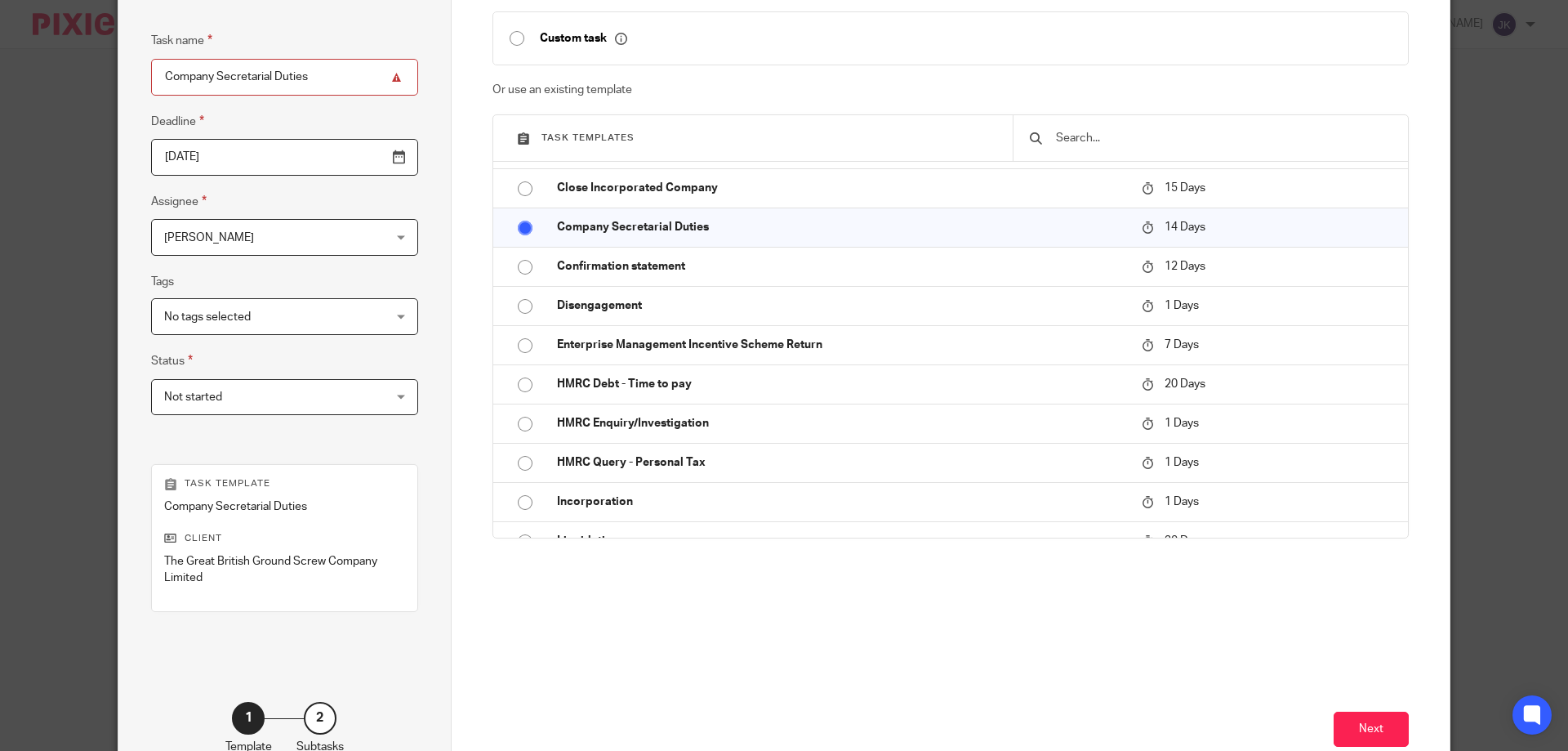
scroll to position [231, 0]
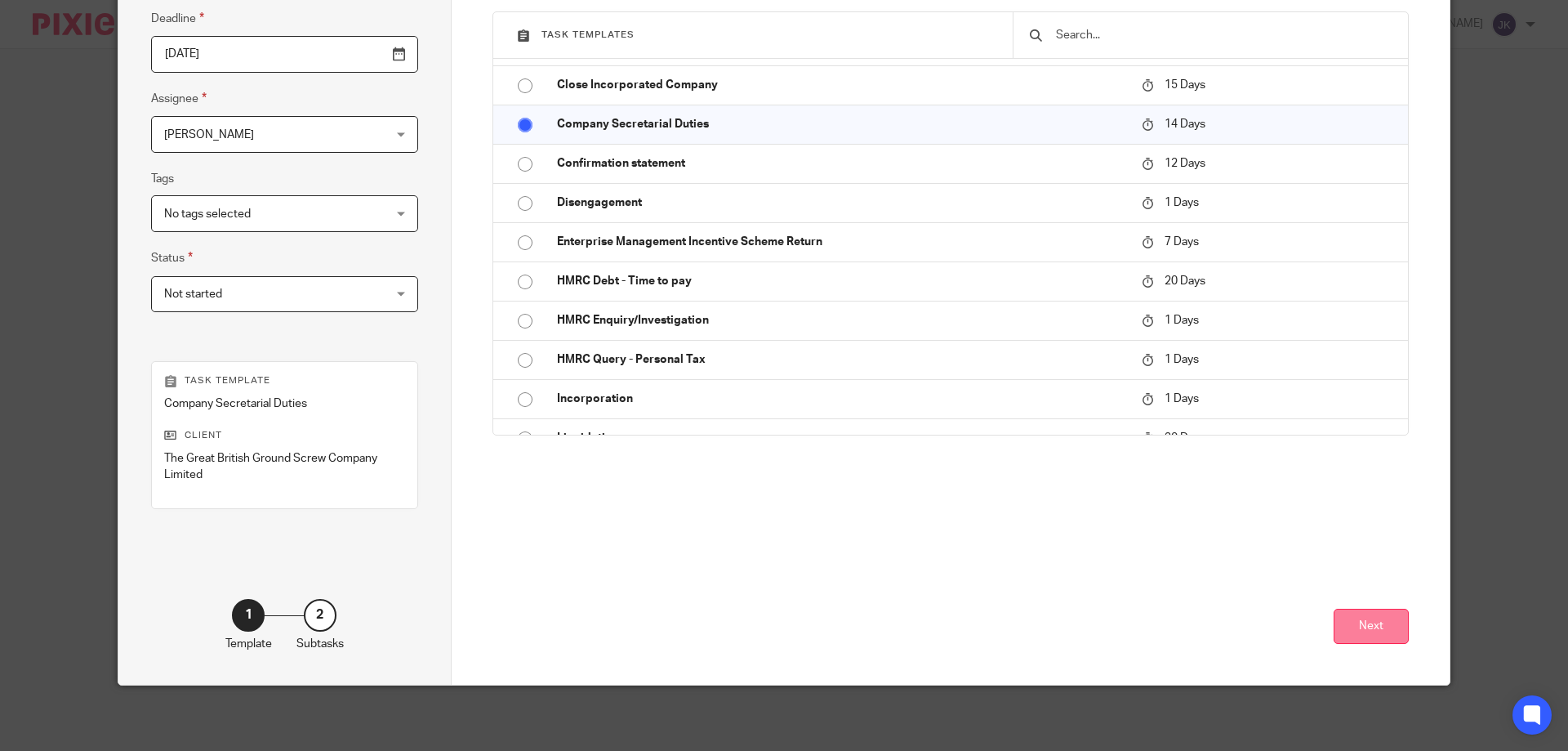
click at [1373, 622] on button "Next" at bounding box center [1371, 626] width 75 height 35
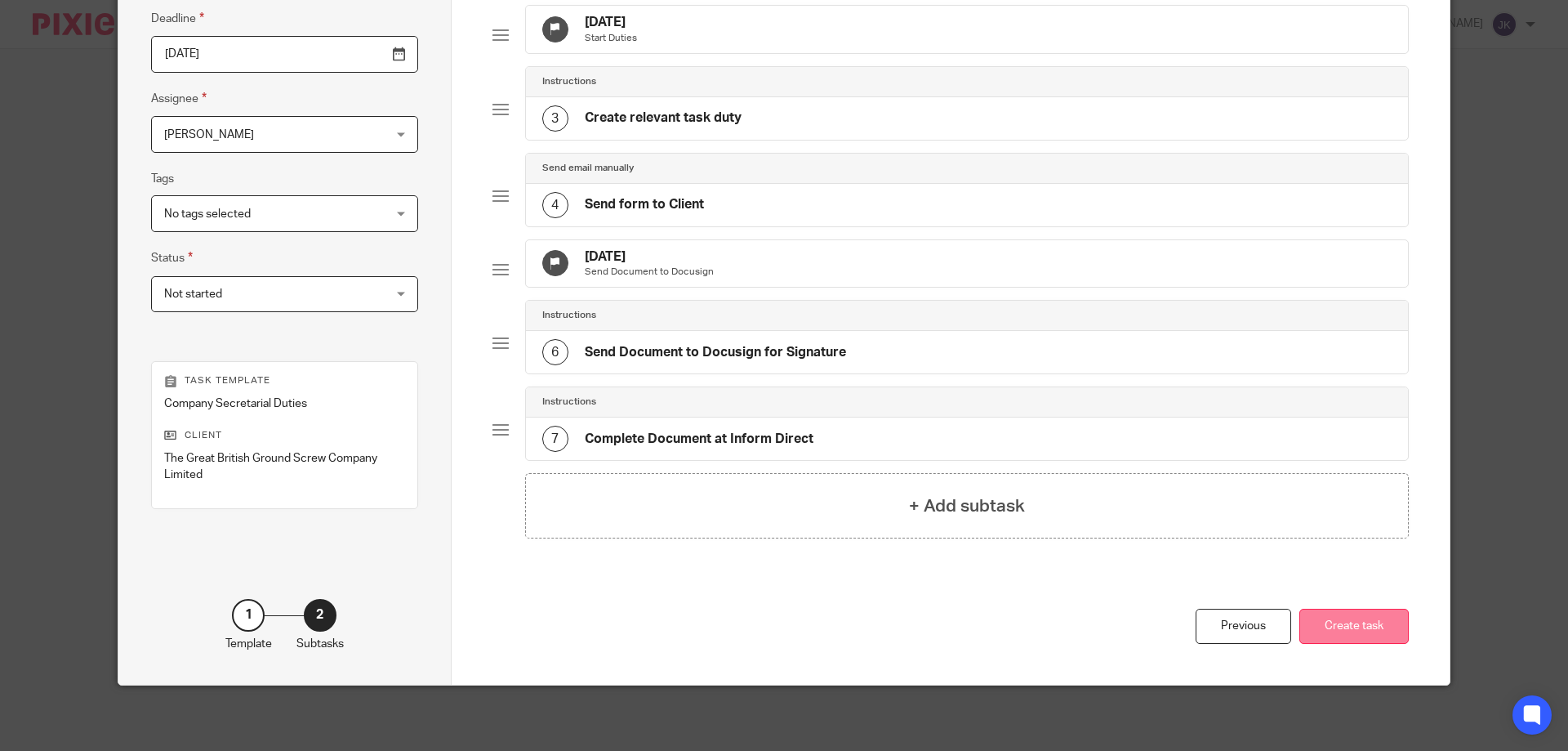
click at [1329, 622] on button "Create task" at bounding box center [1354, 626] width 110 height 35
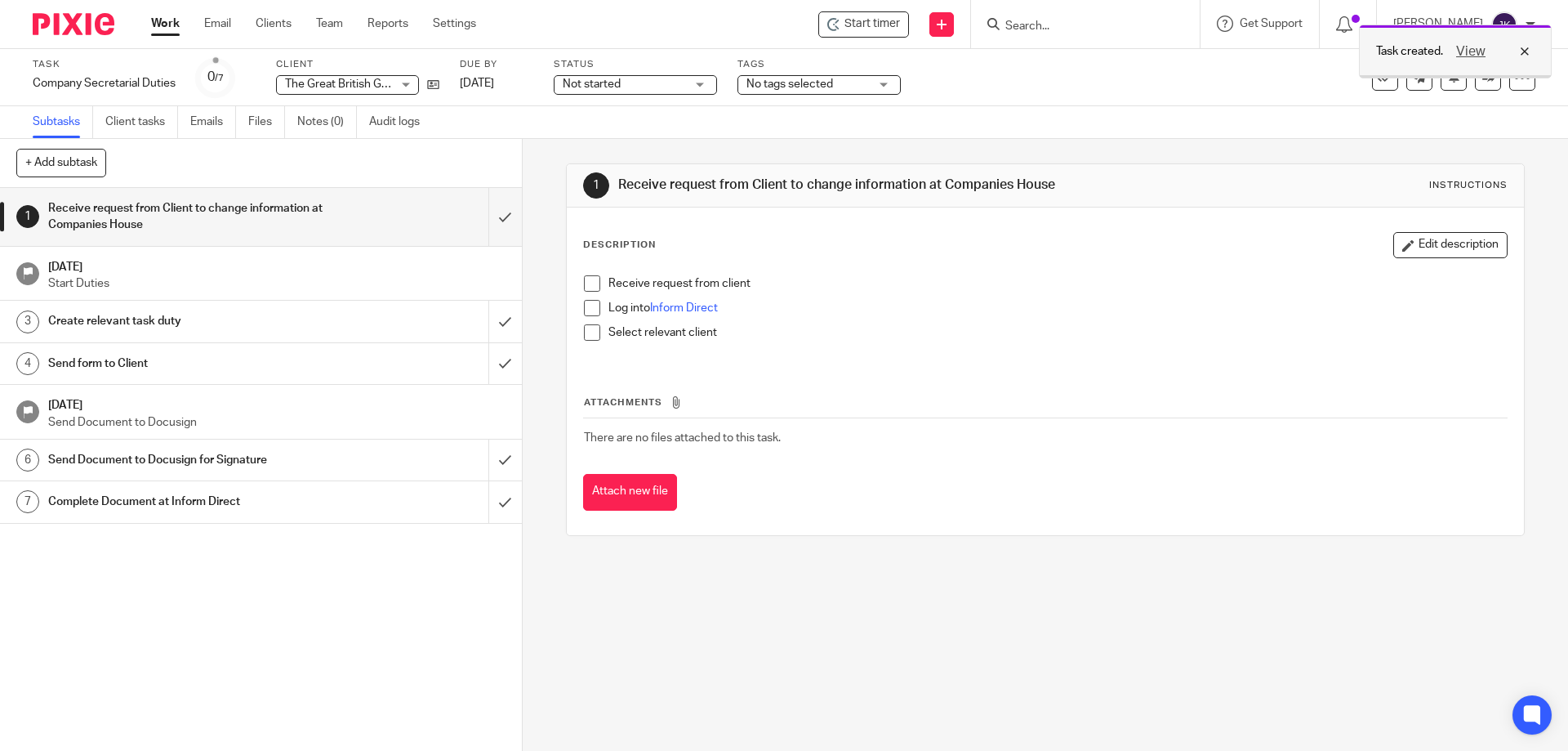
click at [1516, 54] on div "View" at bounding box center [1489, 51] width 92 height 19
click at [308, 123] on link "Notes (0)" at bounding box center [327, 122] width 59 height 32
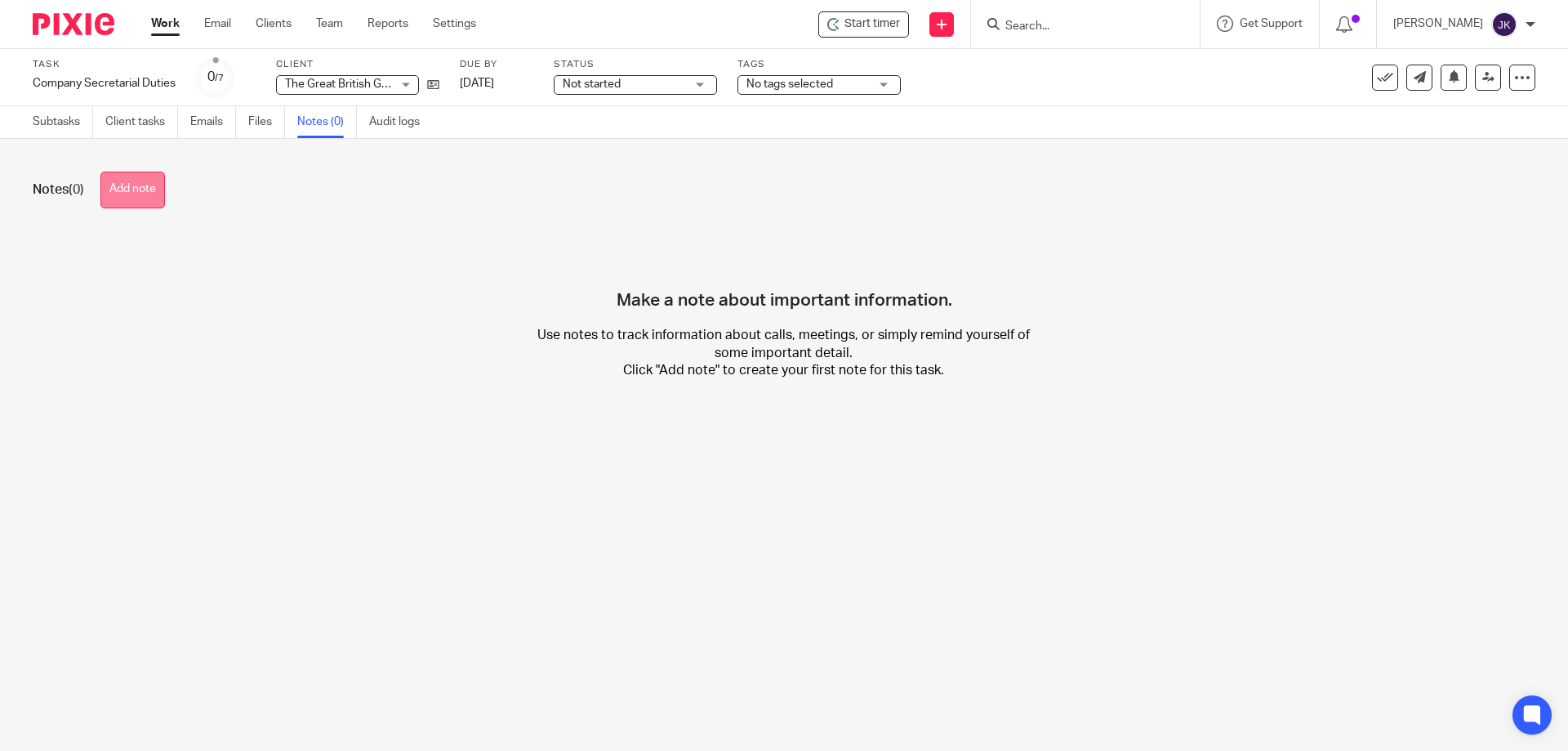
click at [106, 189] on button "Add note" at bounding box center [133, 190] width 64 height 37
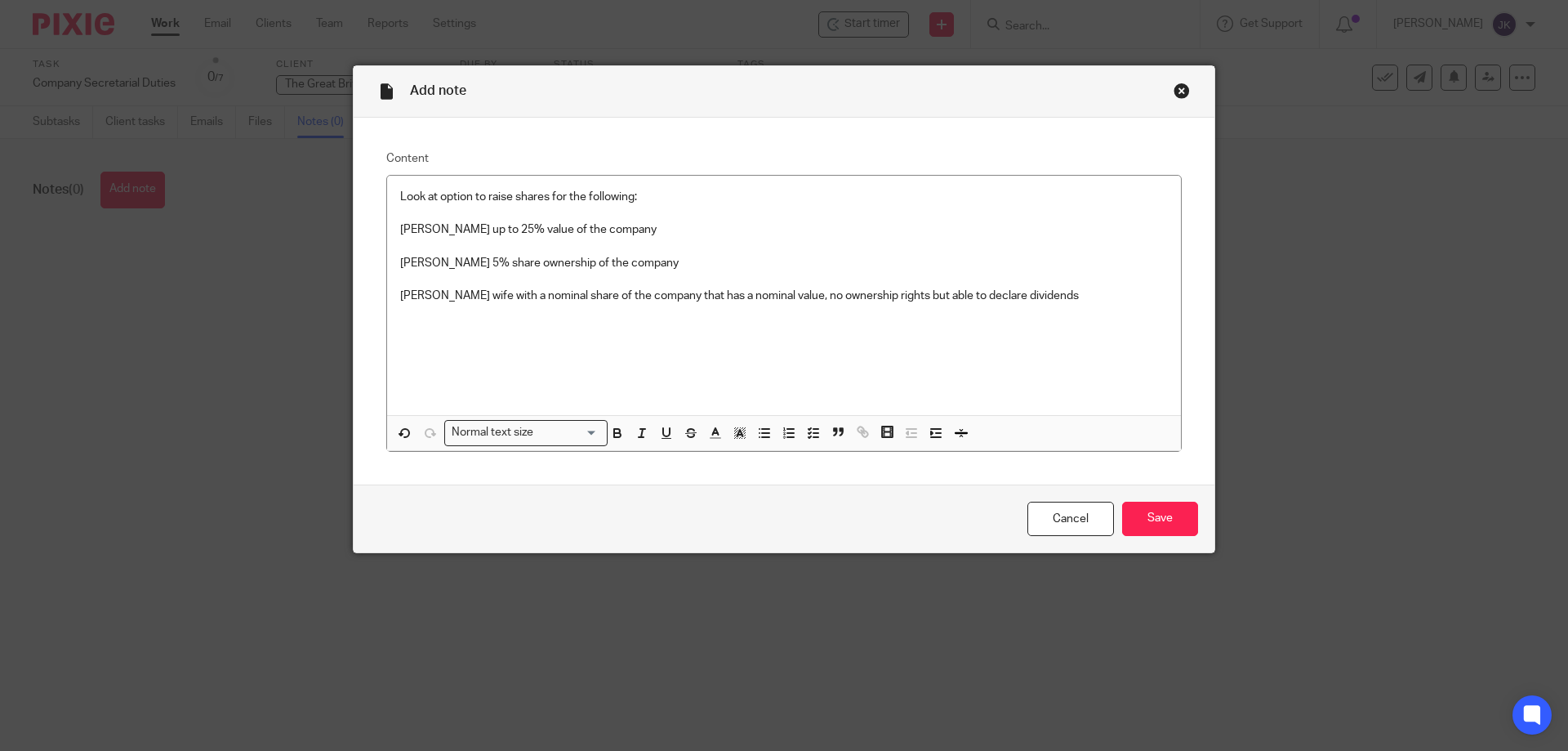
click at [1136, 536] on div "Cancel Save" at bounding box center [784, 519] width 860 height 69
click at [1140, 519] on input "Save" at bounding box center [1160, 520] width 76 height 35
